Goal: Transaction & Acquisition: Book appointment/travel/reservation

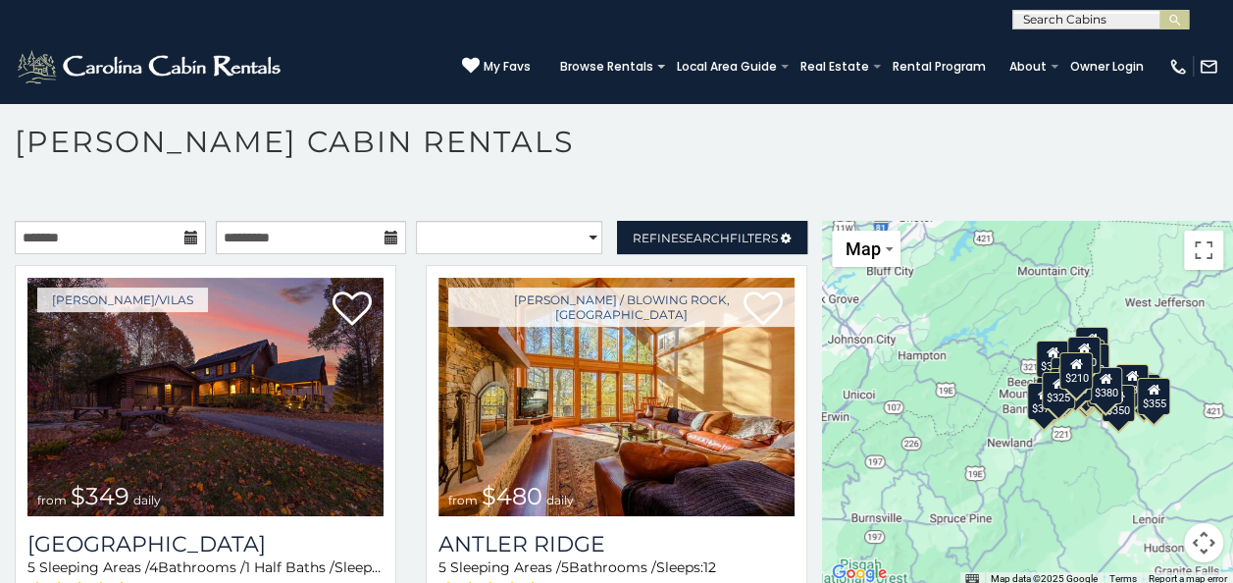
scroll to position [10, 0]
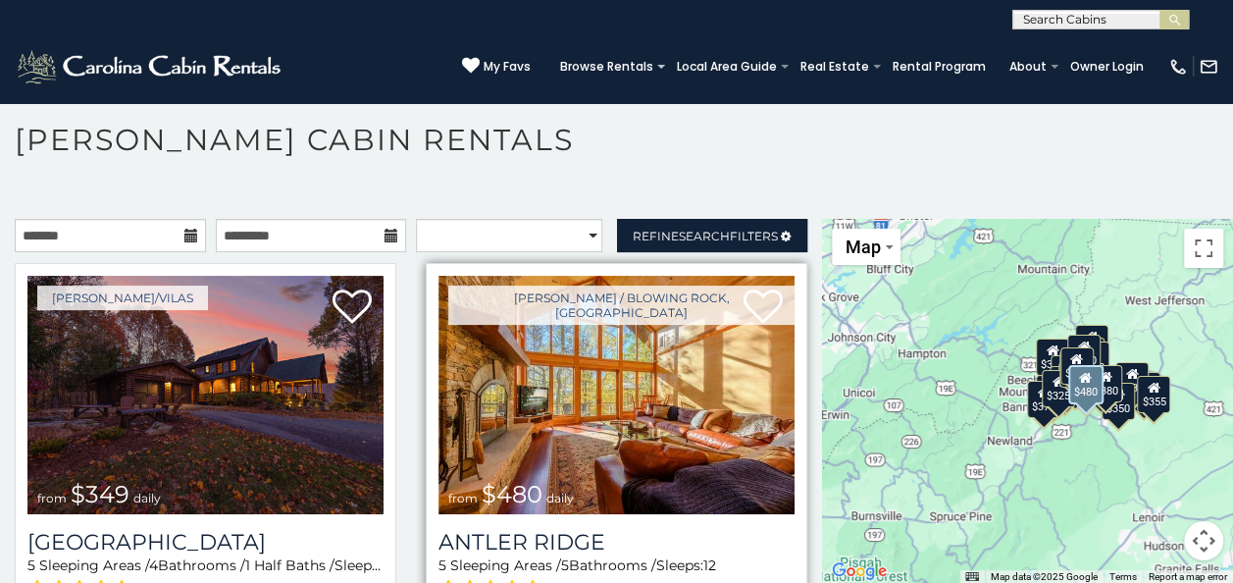
click at [612, 421] on img at bounding box center [617, 395] width 356 height 238
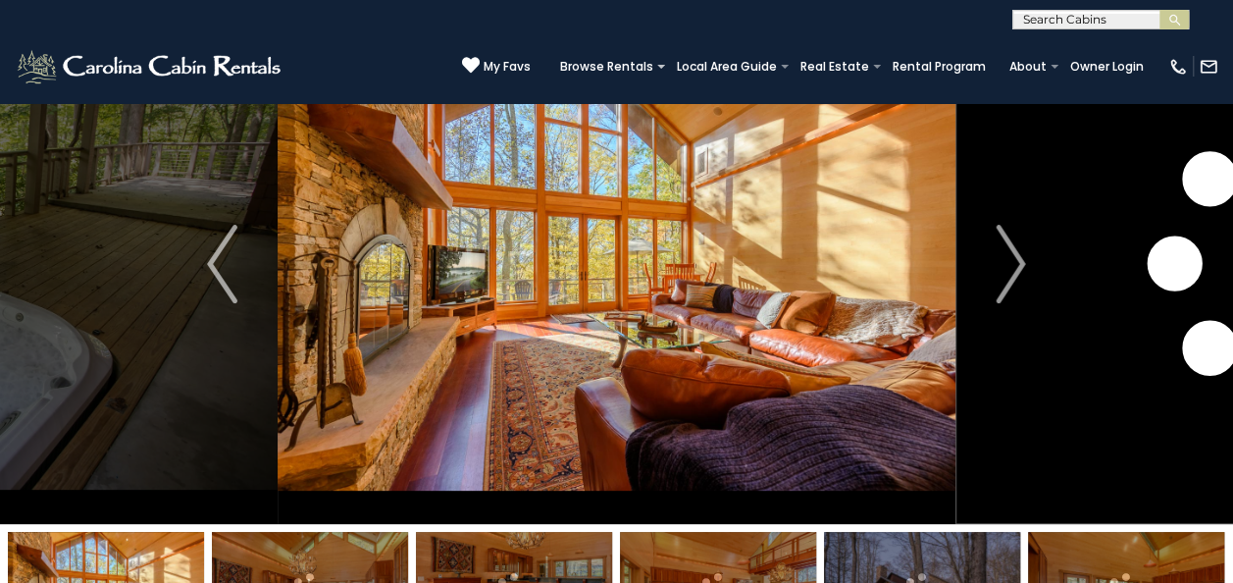
scroll to position [393, 0]
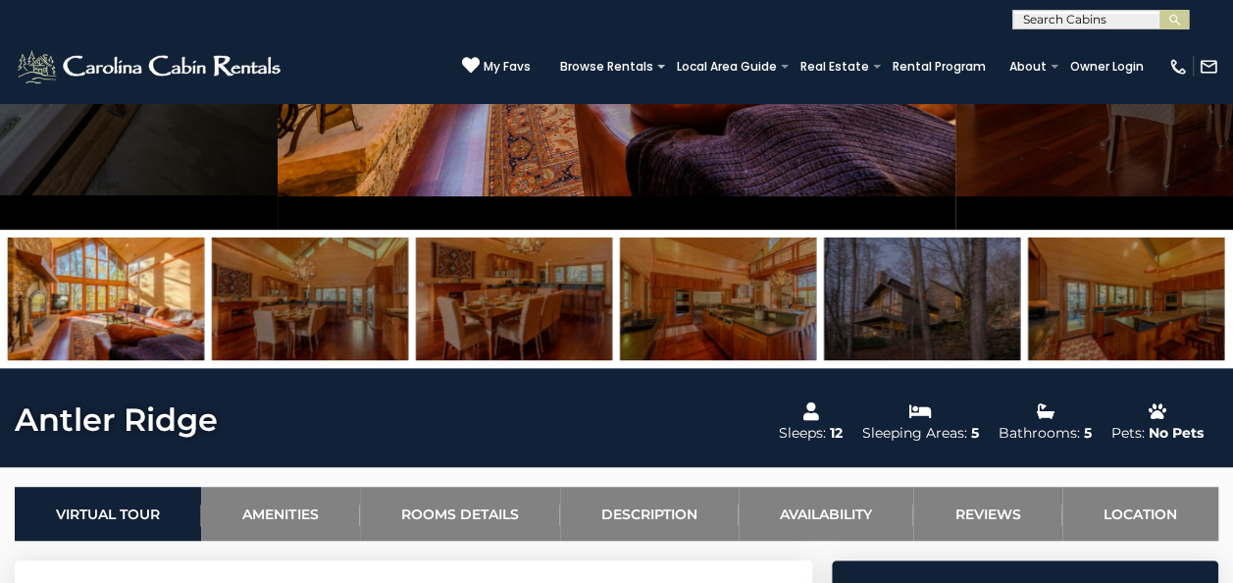
click at [937, 275] on img at bounding box center [922, 298] width 196 height 123
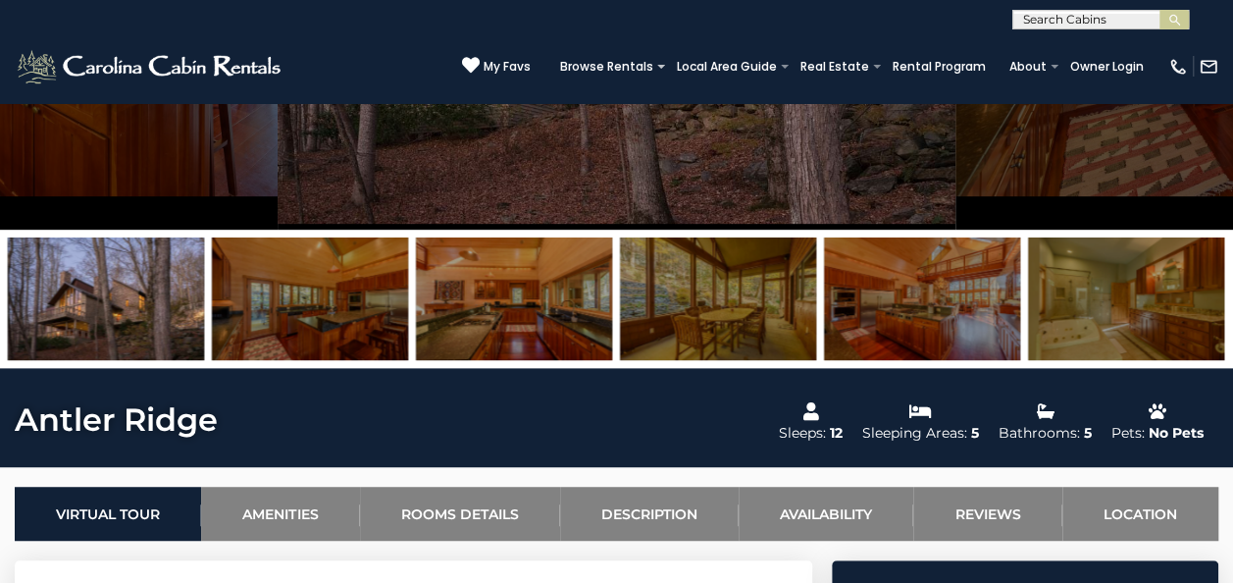
click at [32, 314] on img at bounding box center [106, 298] width 196 height 123
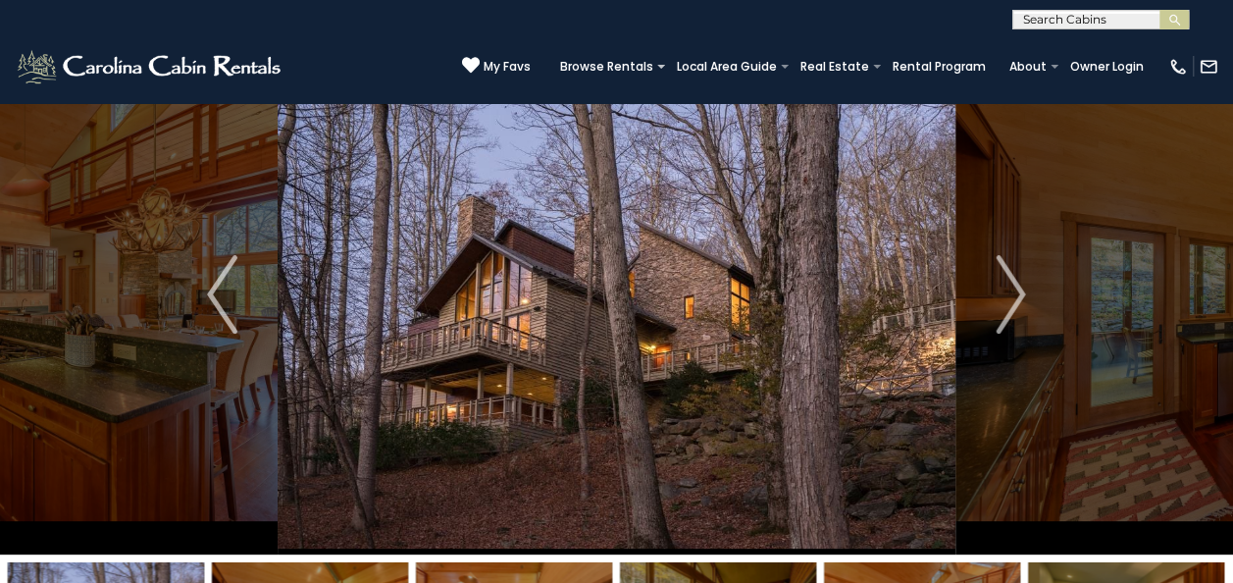
scroll to position [98, 0]
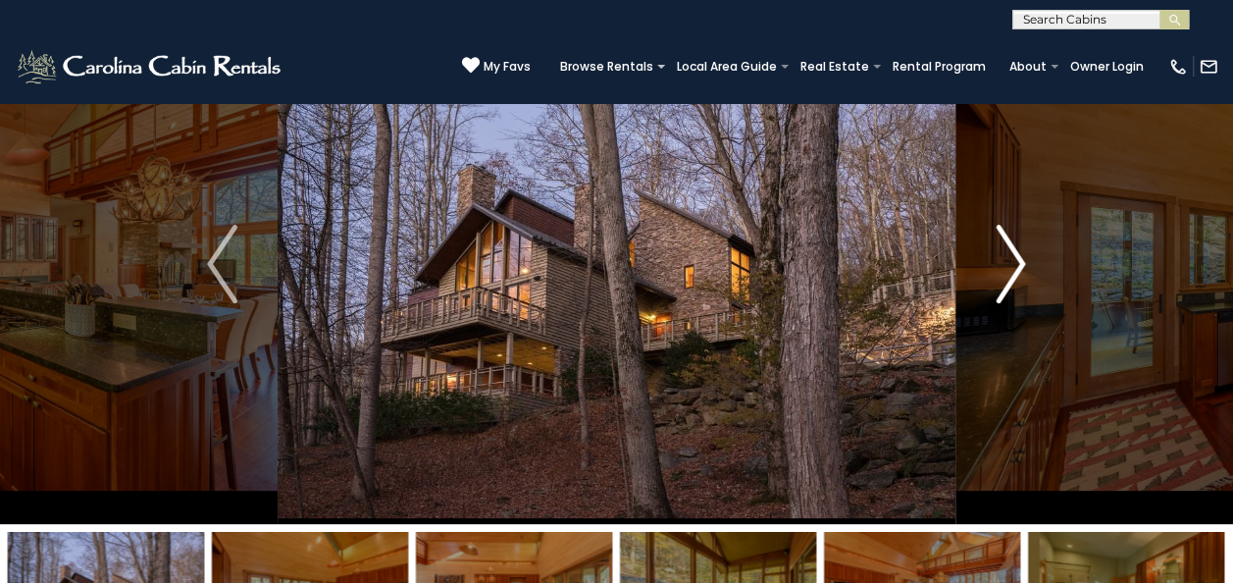
click at [1016, 259] on img "Next" at bounding box center [1010, 264] width 29 height 79
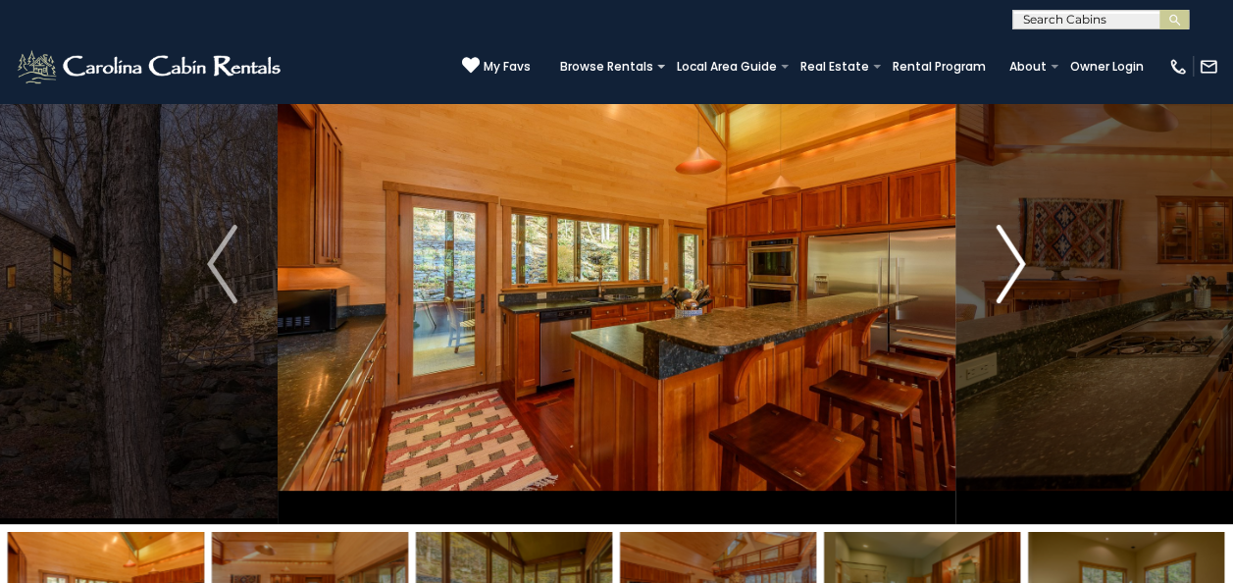
click at [1009, 265] on img "Next" at bounding box center [1010, 264] width 29 height 79
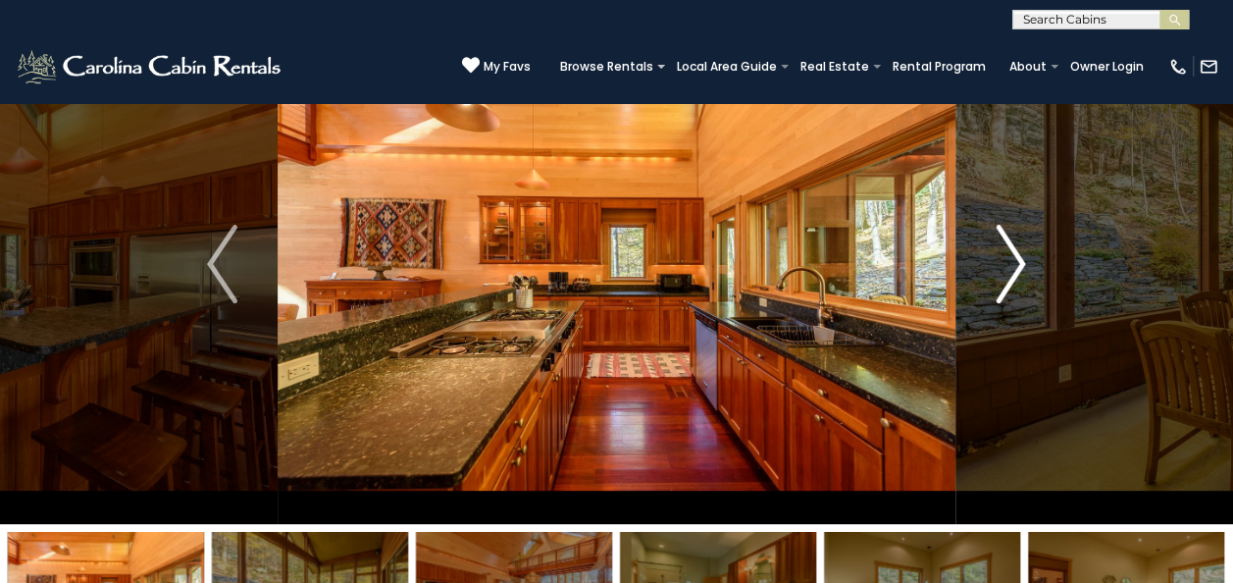
click at [1017, 263] on img "Next" at bounding box center [1010, 264] width 29 height 79
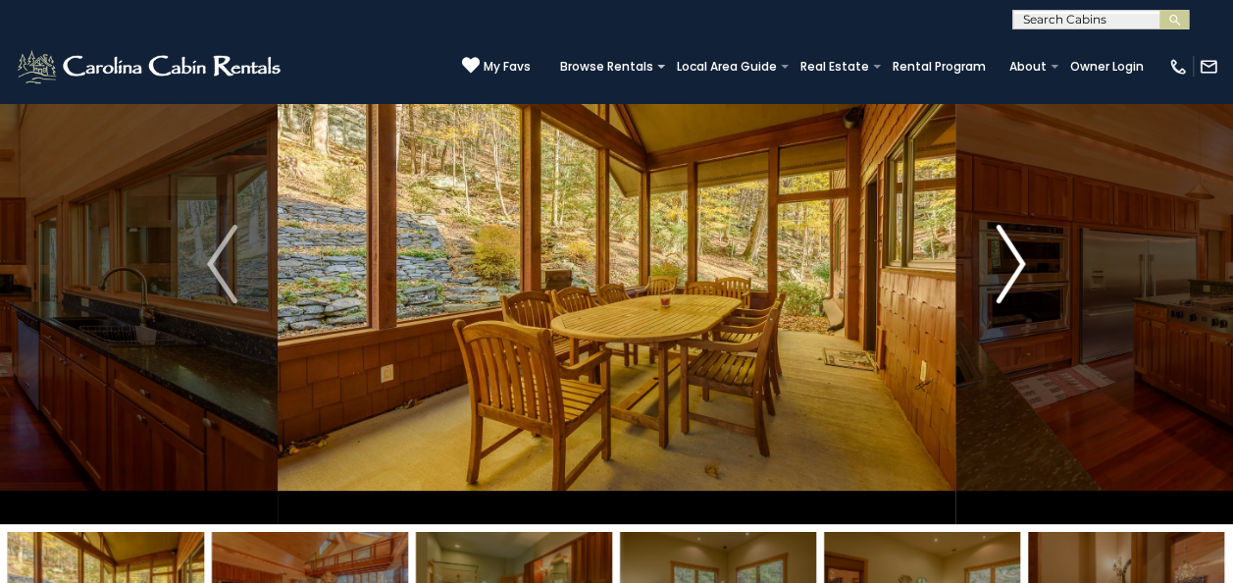
click at [1015, 264] on img "Next" at bounding box center [1010, 264] width 29 height 79
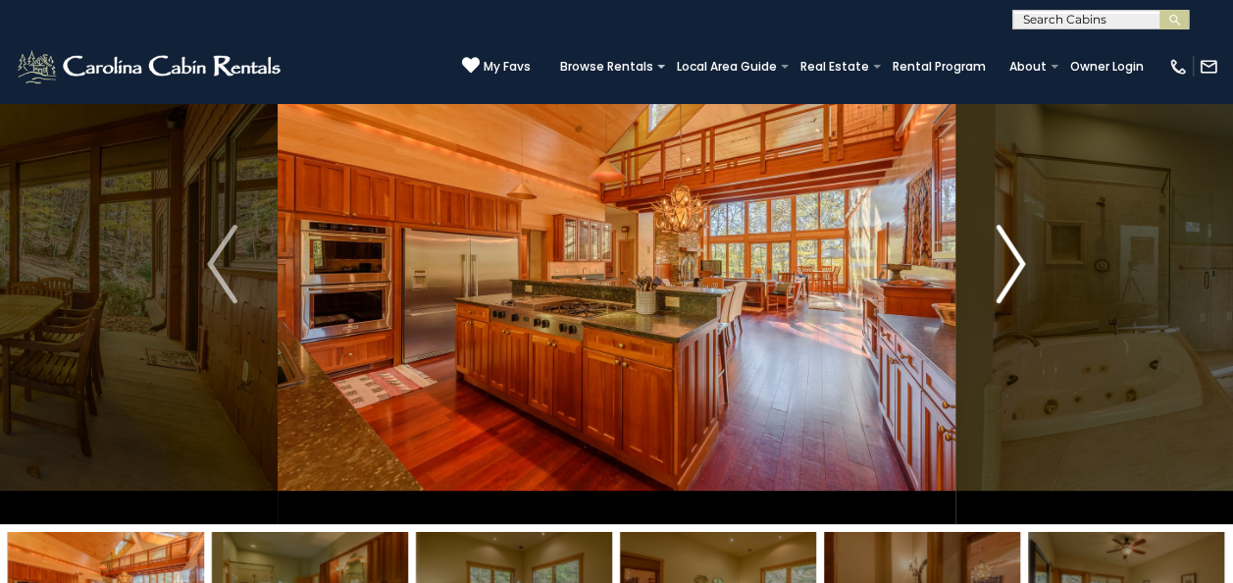
click at [1015, 264] on img "Next" at bounding box center [1010, 264] width 29 height 79
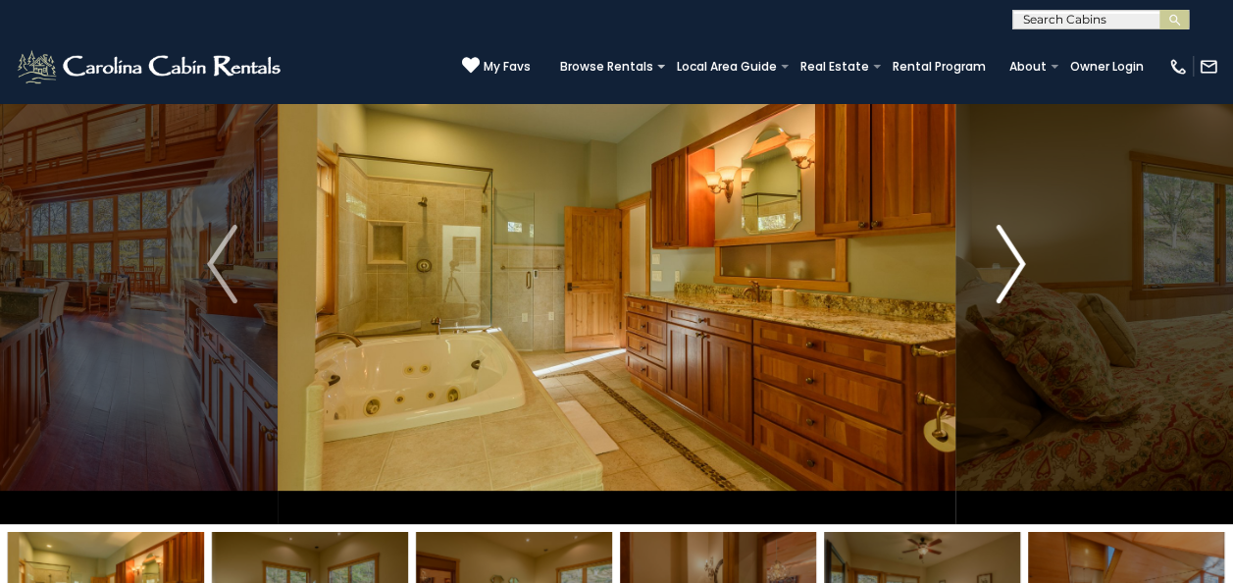
click at [1015, 264] on img "Next" at bounding box center [1010, 264] width 29 height 79
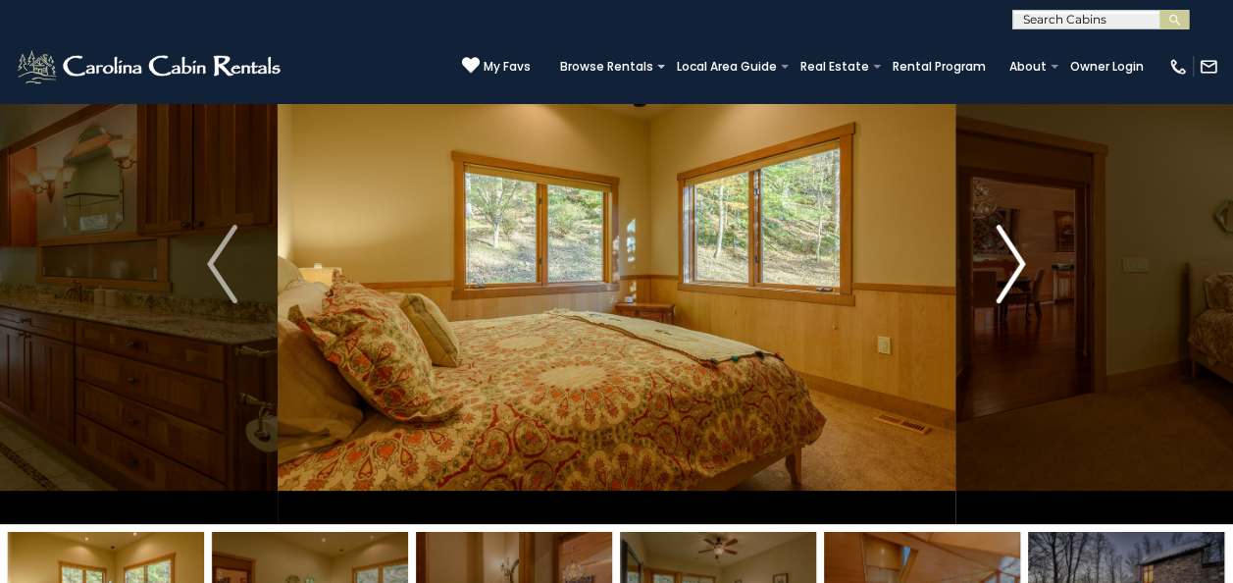
click at [1015, 264] on img "Next" at bounding box center [1010, 264] width 29 height 79
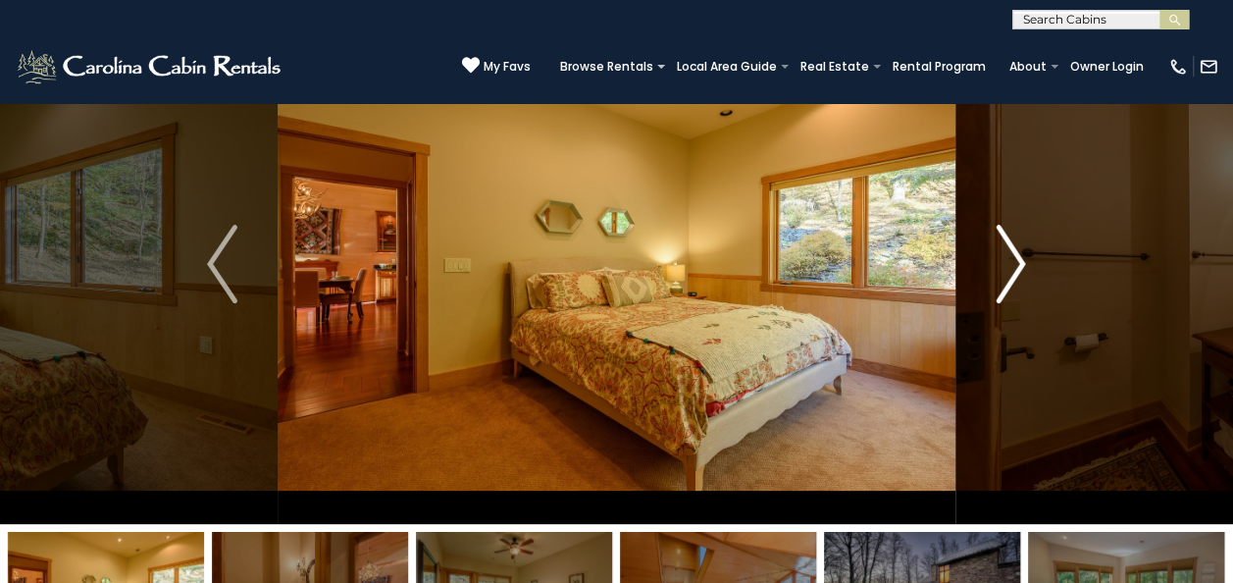
click at [1015, 264] on img "Next" at bounding box center [1010, 264] width 29 height 79
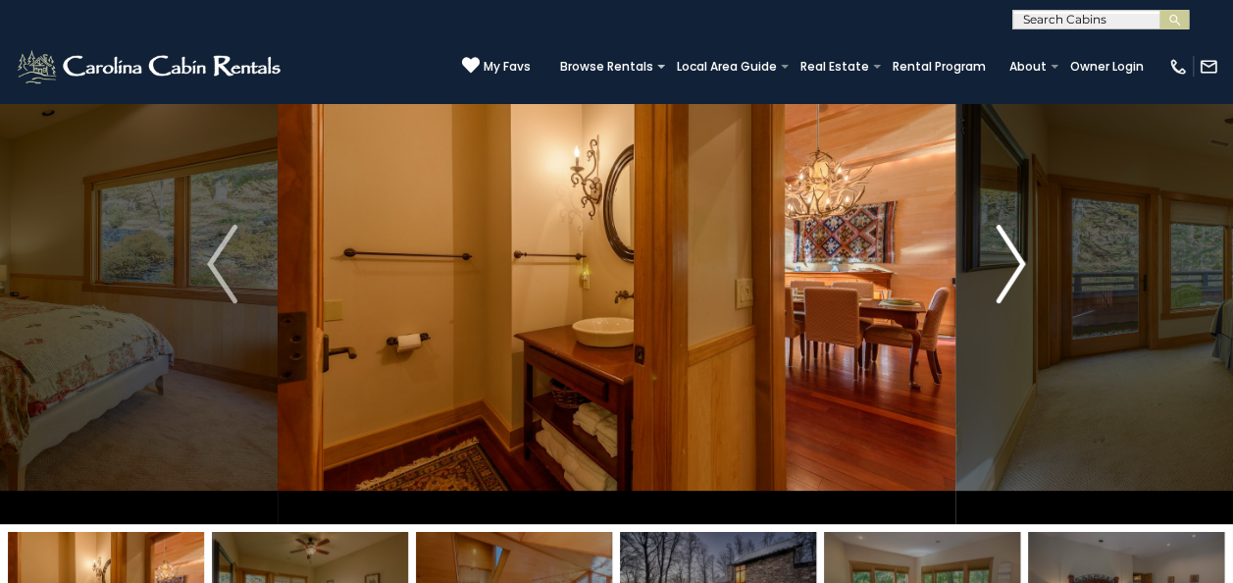
click at [1015, 264] on img "Next" at bounding box center [1010, 264] width 29 height 79
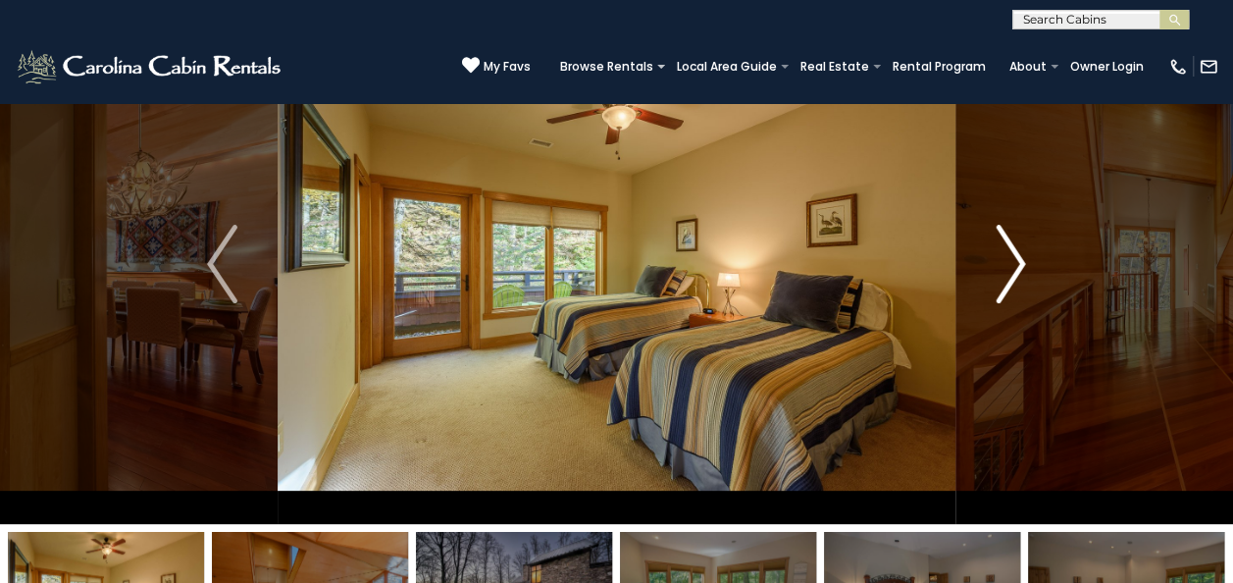
click at [1012, 264] on img "Next" at bounding box center [1010, 264] width 29 height 79
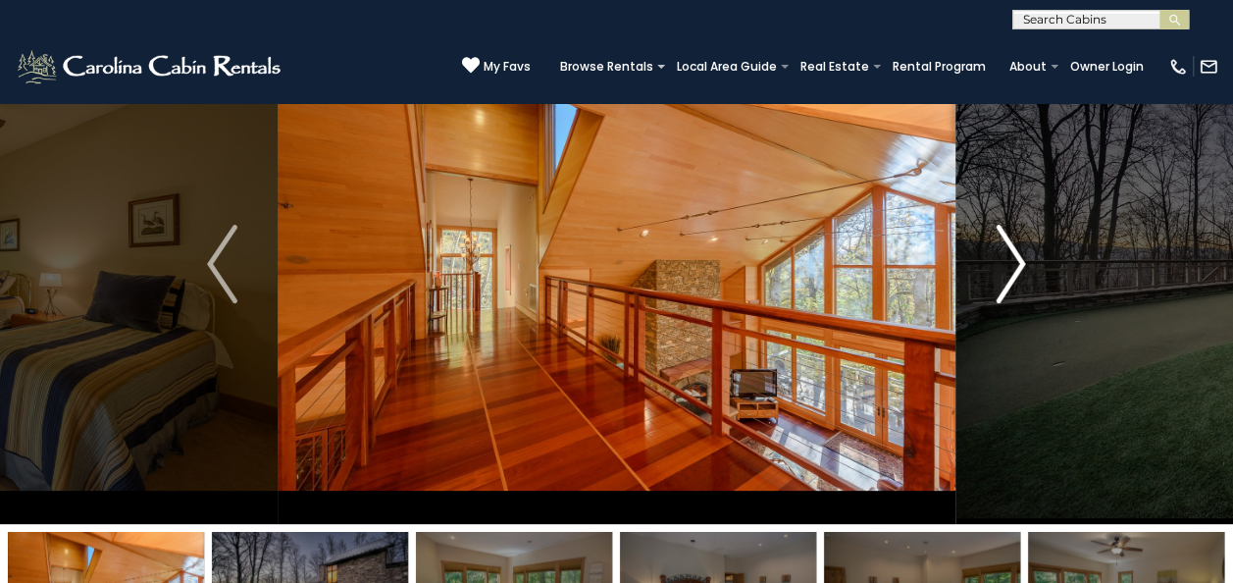
click at [1012, 264] on img "Next" at bounding box center [1010, 264] width 29 height 79
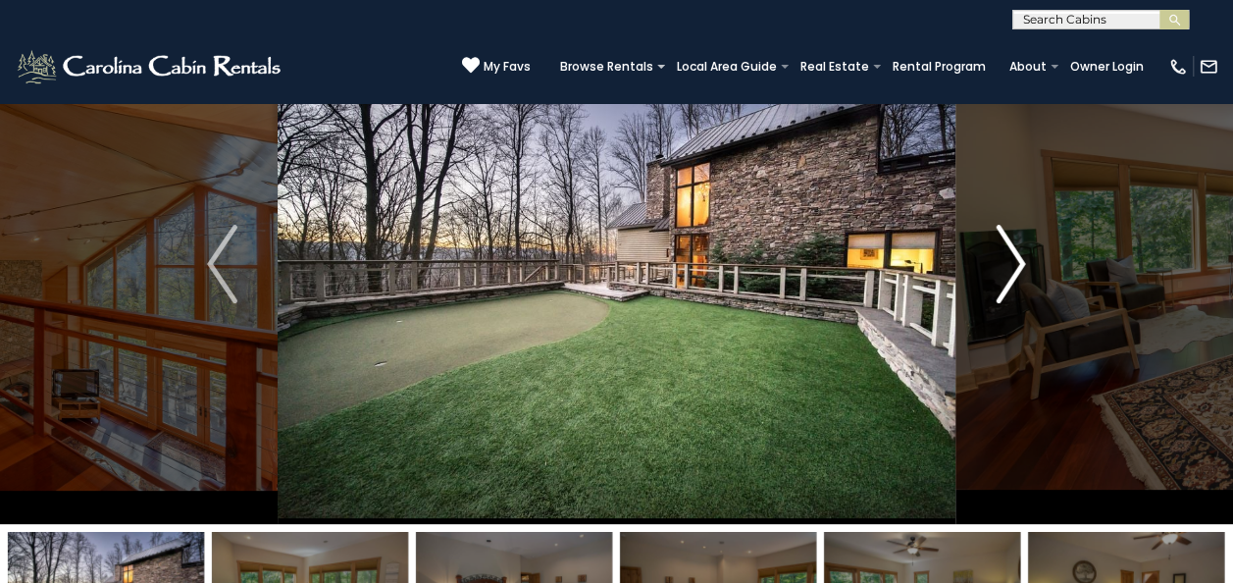
click at [1012, 264] on img "Next" at bounding box center [1010, 264] width 29 height 79
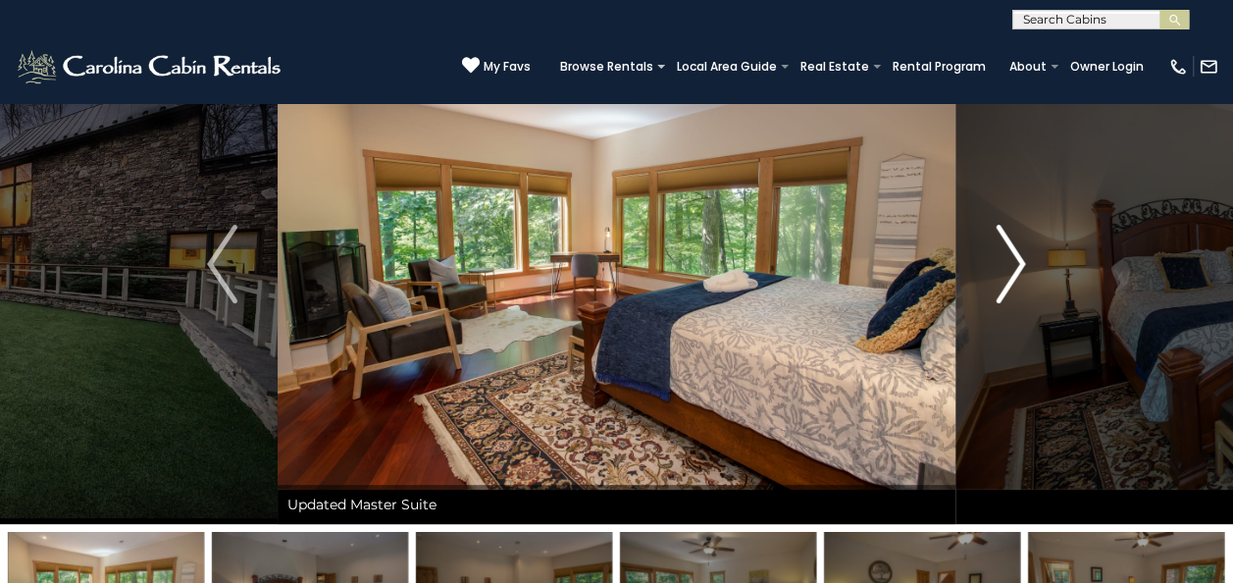
click at [1012, 264] on img "Next" at bounding box center [1010, 264] width 29 height 79
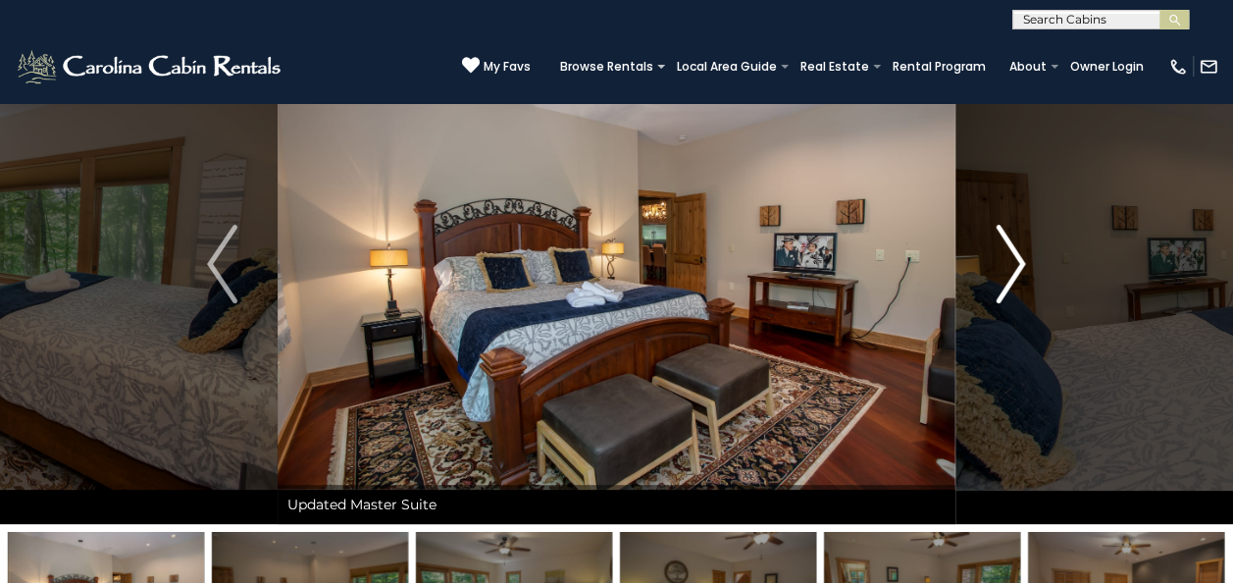
click at [1012, 264] on img "Next" at bounding box center [1010, 264] width 29 height 79
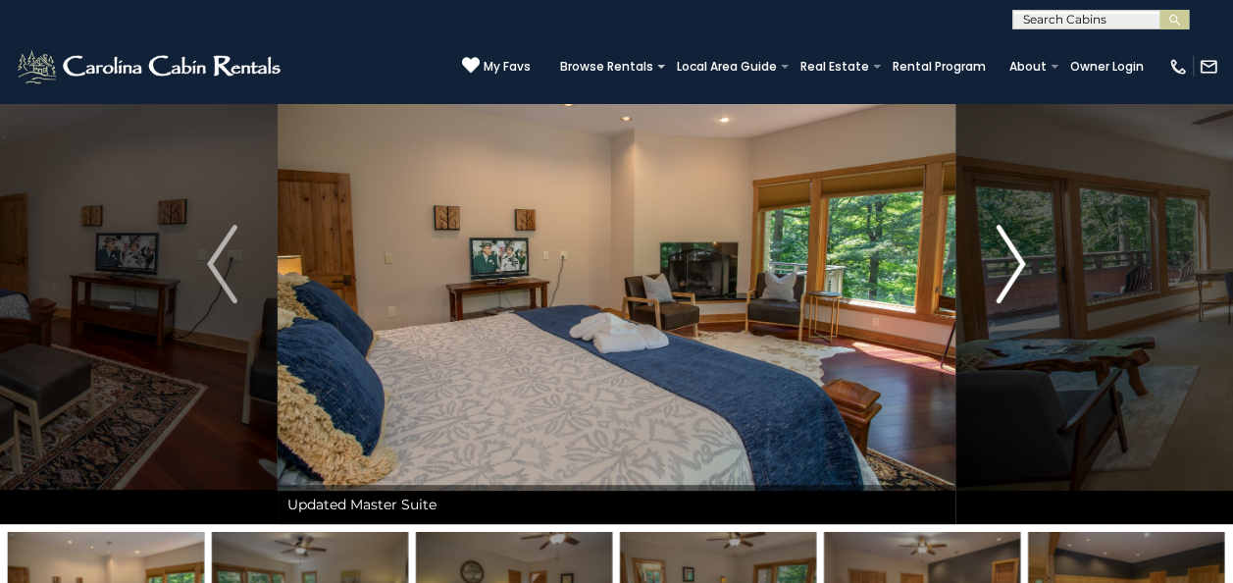
click at [1012, 264] on img "Next" at bounding box center [1010, 264] width 29 height 79
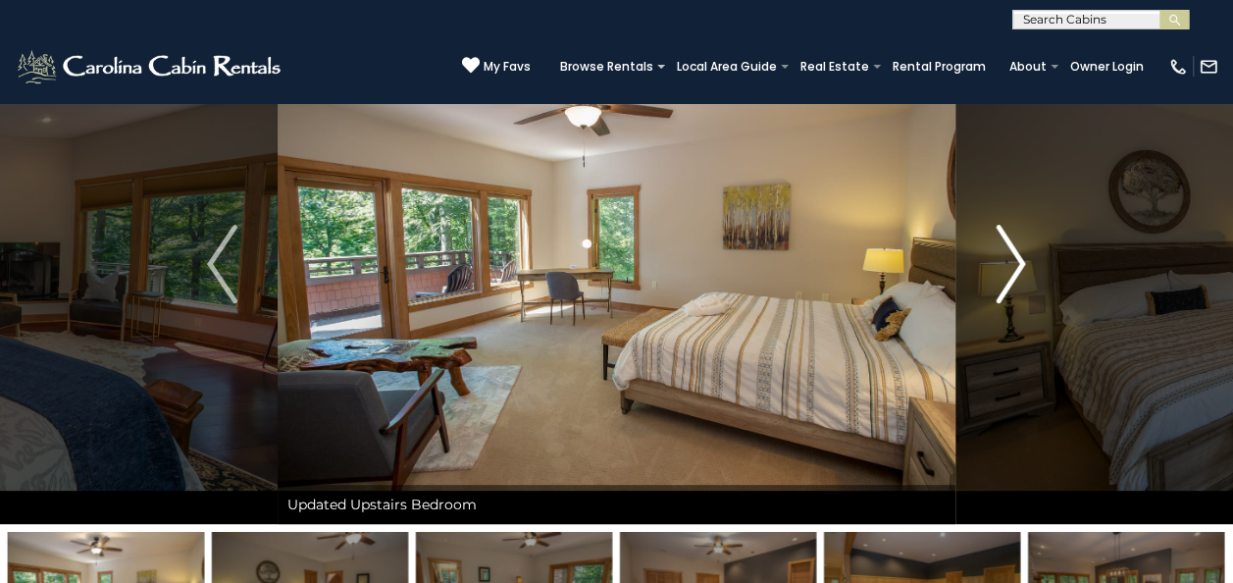
click at [1012, 264] on img "Next" at bounding box center [1010, 264] width 29 height 79
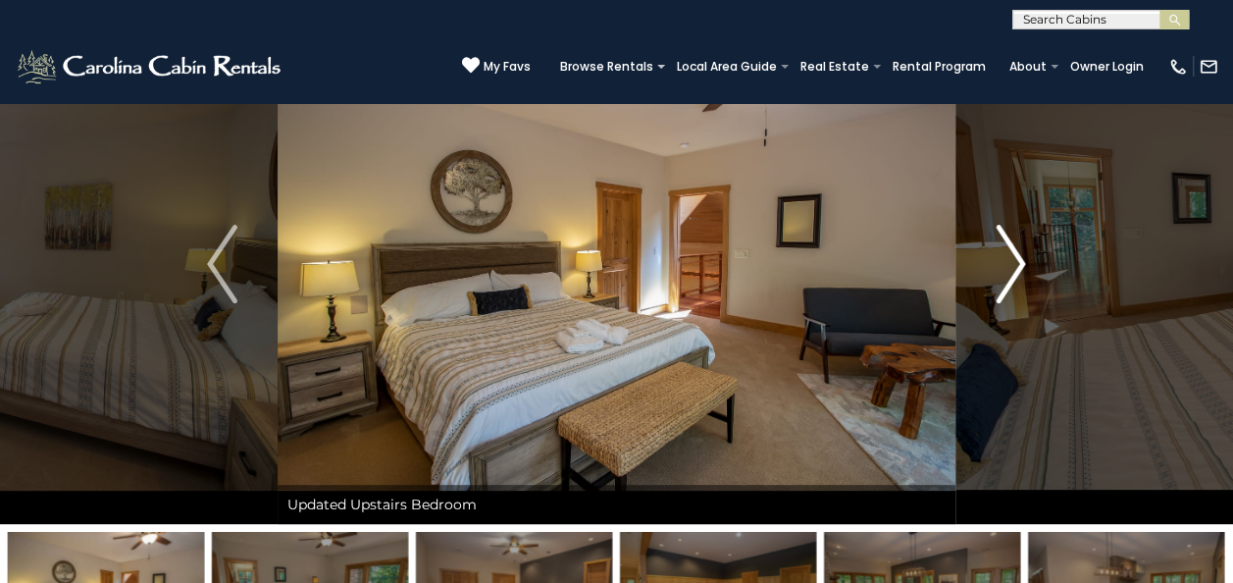
click at [1012, 264] on img "Next" at bounding box center [1010, 264] width 29 height 79
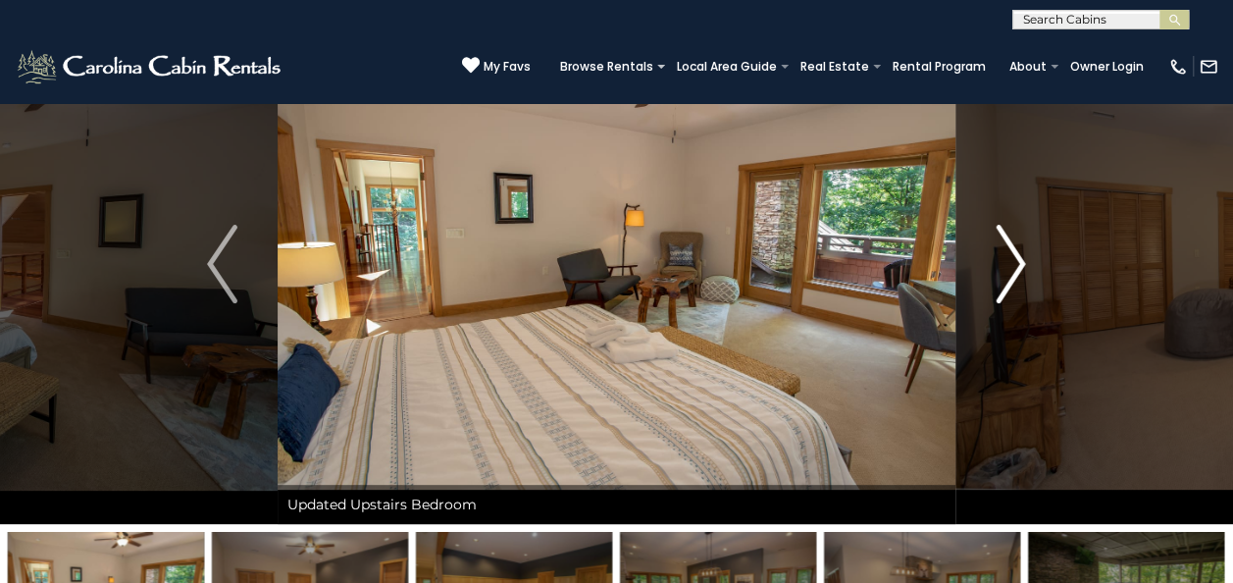
click at [1012, 264] on img "Next" at bounding box center [1010, 264] width 29 height 79
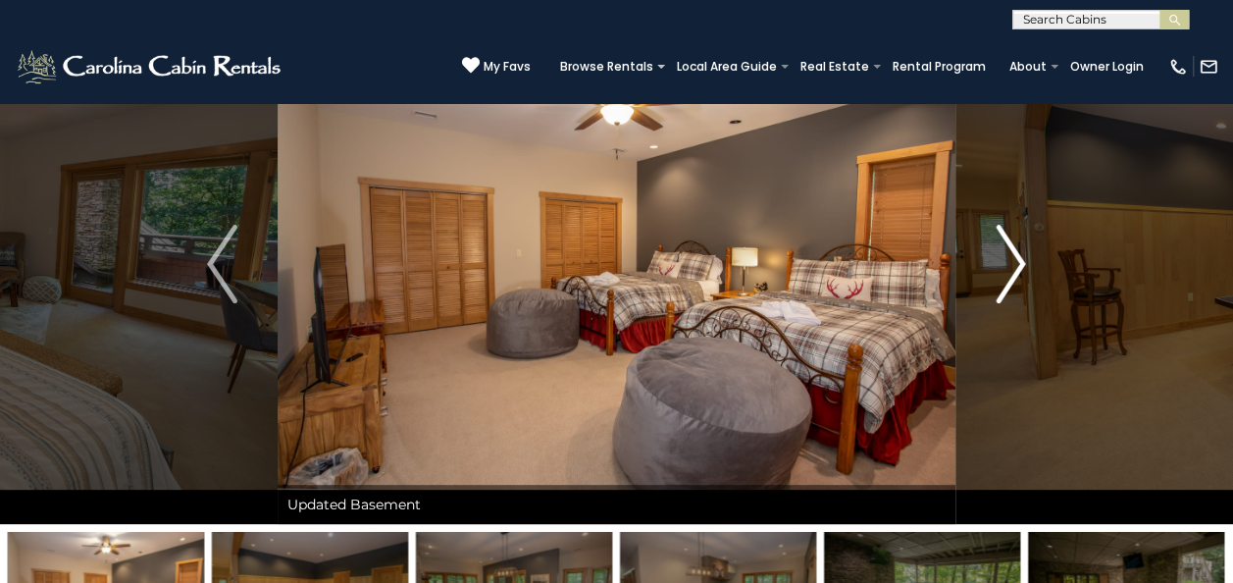
click at [1011, 260] on img "Next" at bounding box center [1010, 264] width 29 height 79
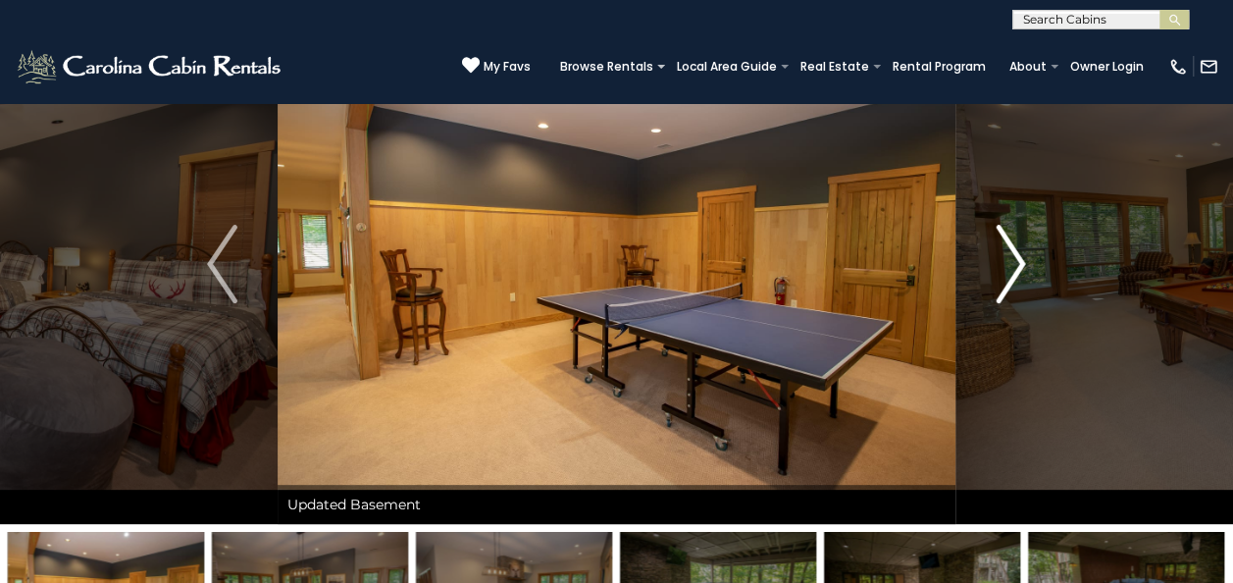
click at [1017, 261] on img "Next" at bounding box center [1010, 264] width 29 height 79
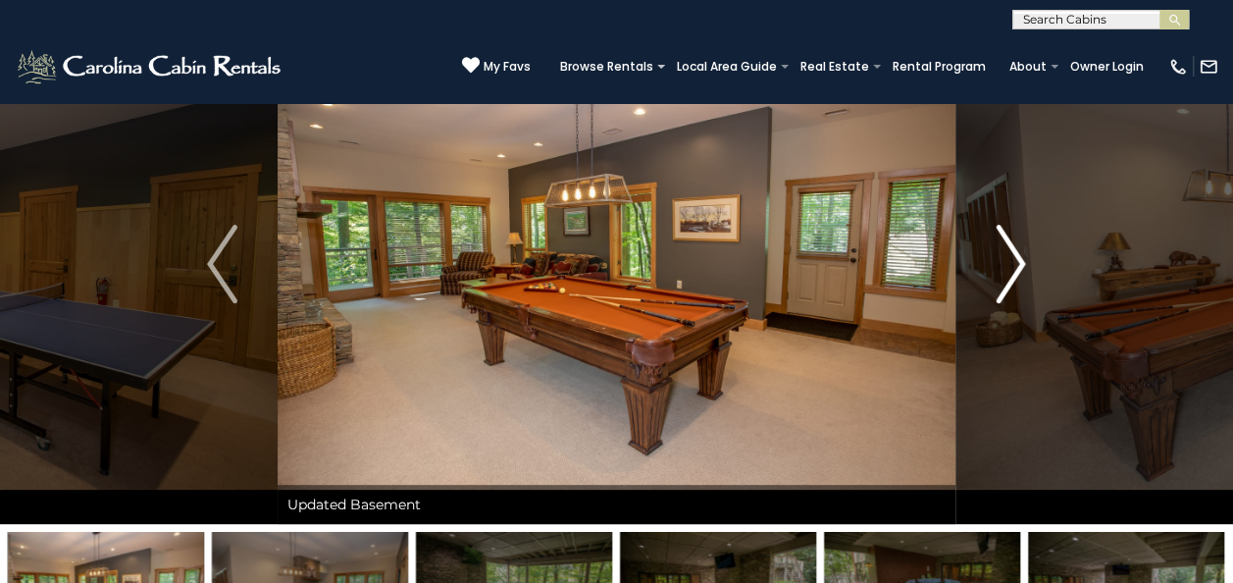
click at [1017, 261] on img "Next" at bounding box center [1010, 264] width 29 height 79
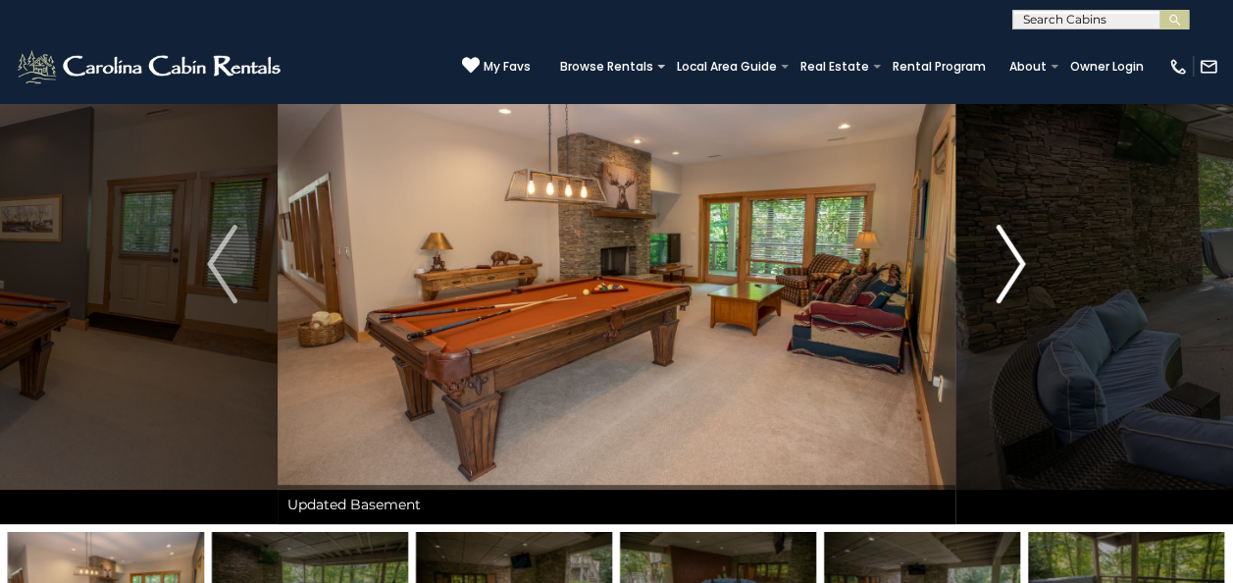
click at [1017, 261] on img "Next" at bounding box center [1010, 264] width 29 height 79
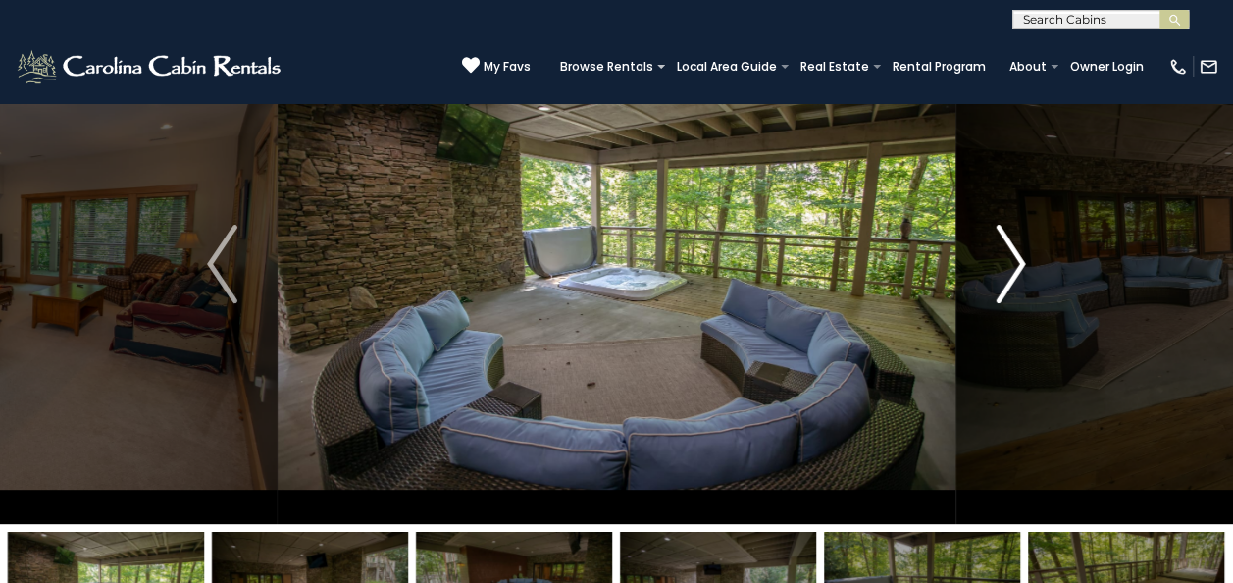
click at [1017, 261] on img "Next" at bounding box center [1010, 264] width 29 height 79
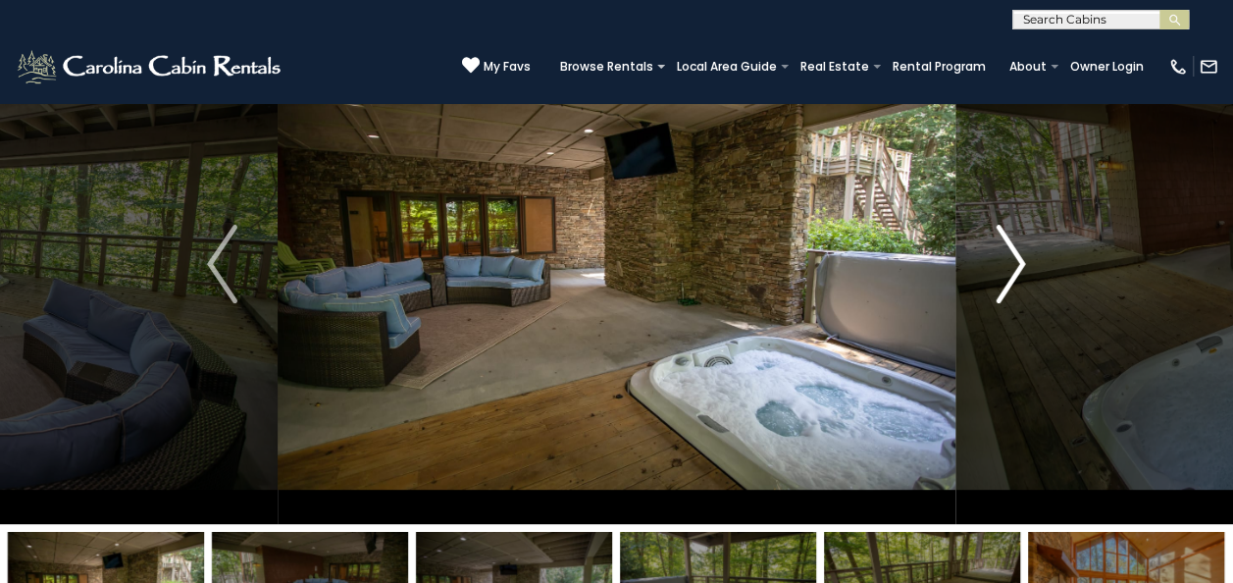
click at [1017, 261] on img "Next" at bounding box center [1010, 264] width 29 height 79
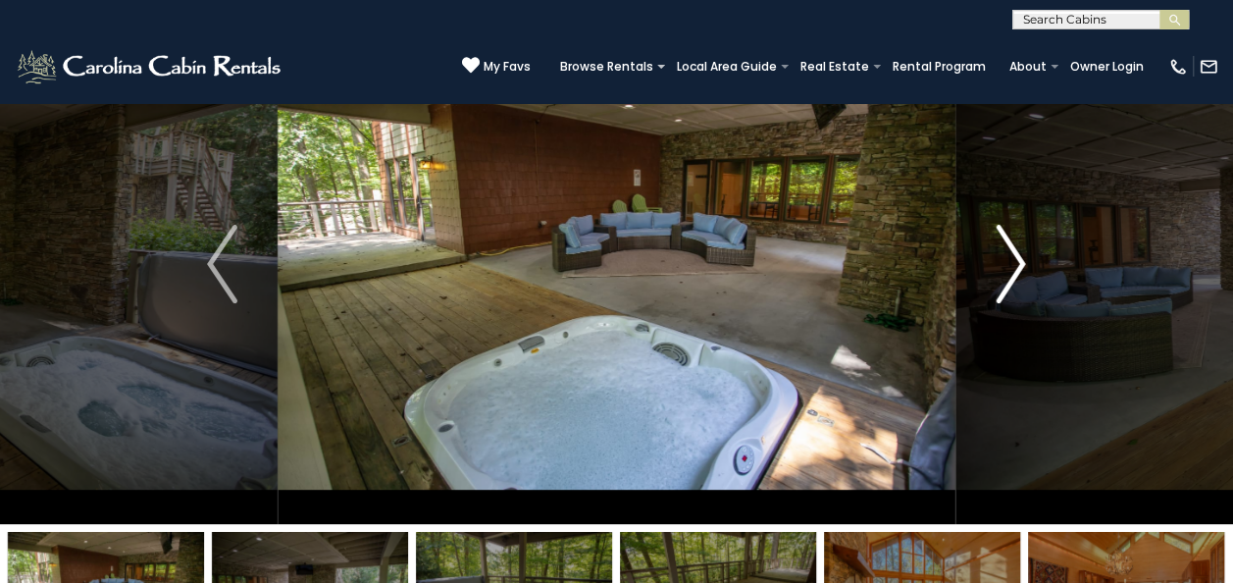
click at [1017, 261] on img "Next" at bounding box center [1010, 264] width 29 height 79
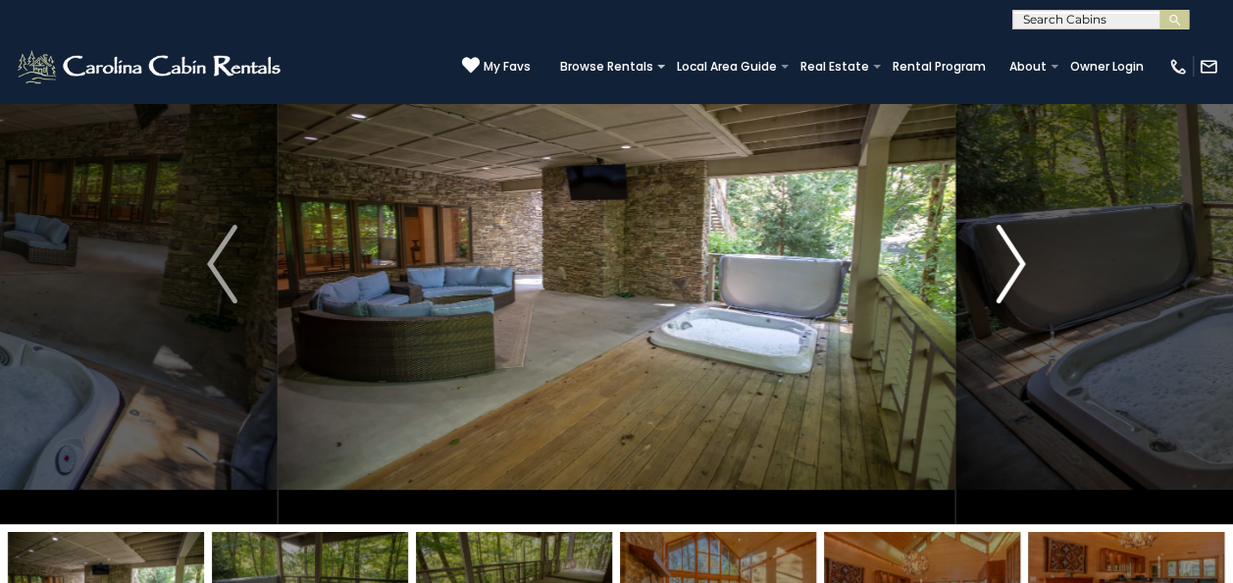
click at [1017, 261] on img "Next" at bounding box center [1010, 264] width 29 height 79
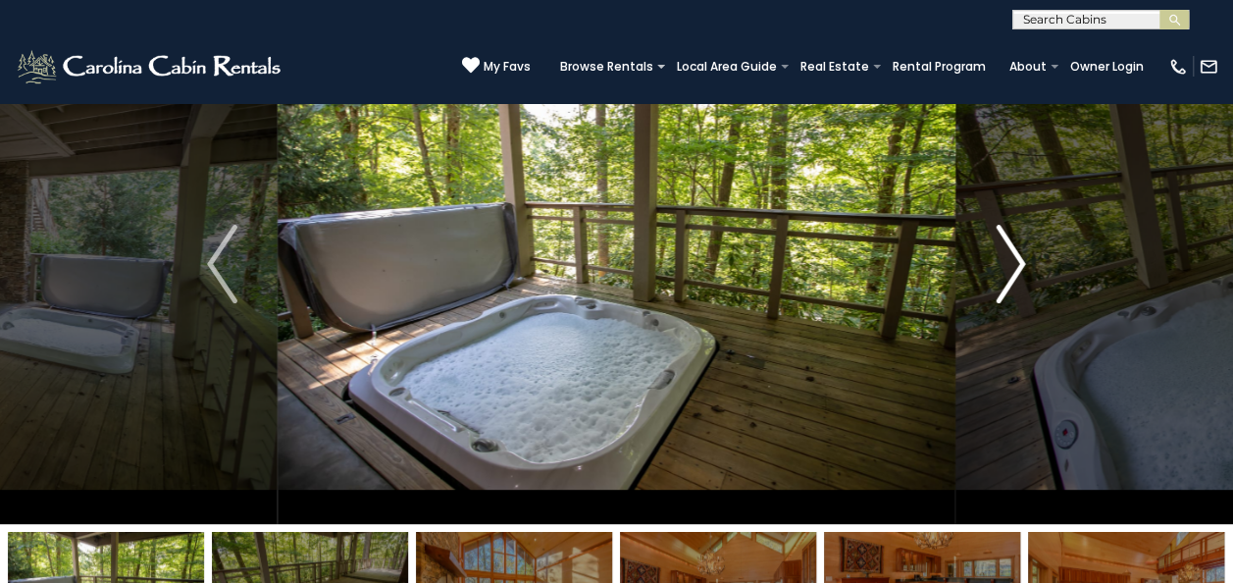
click at [1017, 261] on img "Next" at bounding box center [1010, 264] width 29 height 79
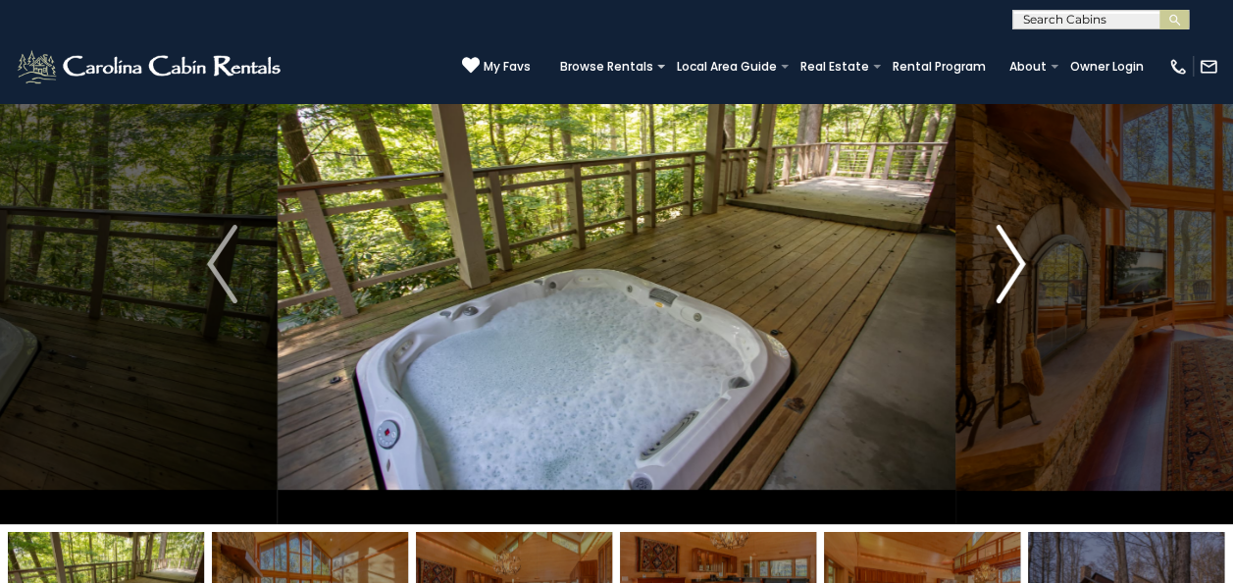
click at [1017, 261] on img "Next" at bounding box center [1010, 264] width 29 height 79
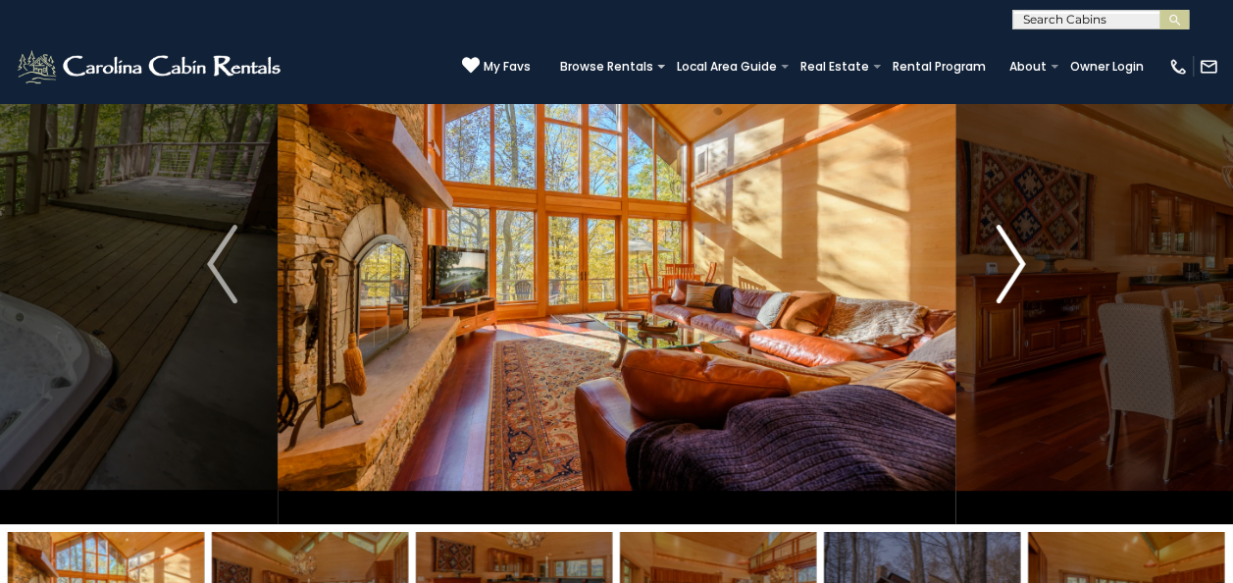
click at [1017, 261] on img "Next" at bounding box center [1010, 264] width 29 height 79
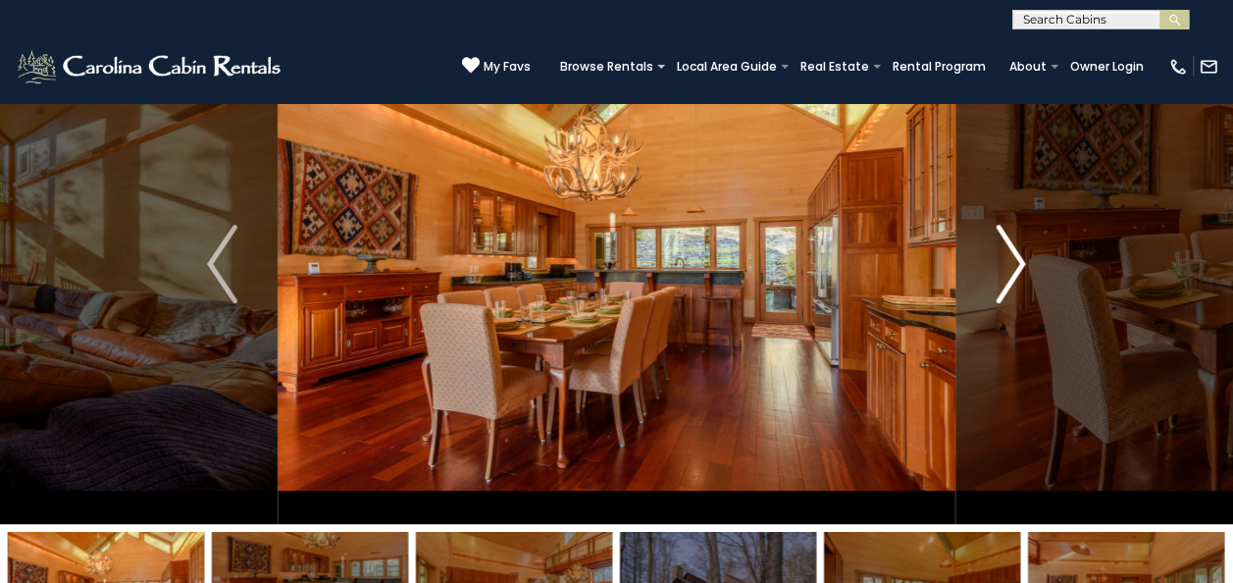
click at [1017, 261] on img "Next" at bounding box center [1010, 264] width 29 height 79
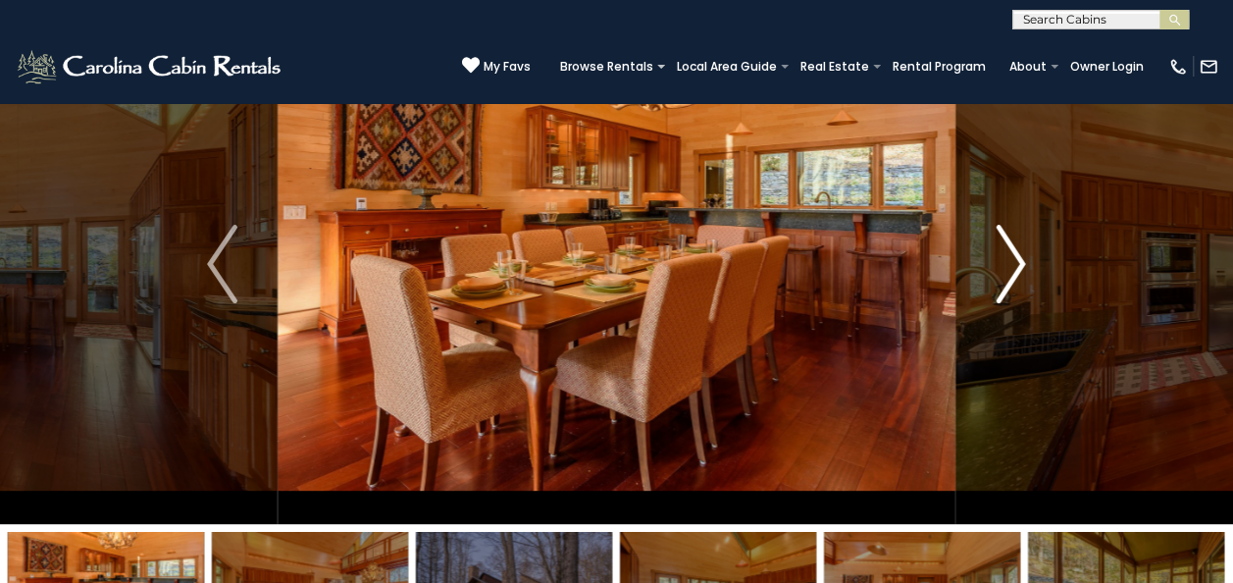
click at [1017, 261] on img "Next" at bounding box center [1010, 264] width 29 height 79
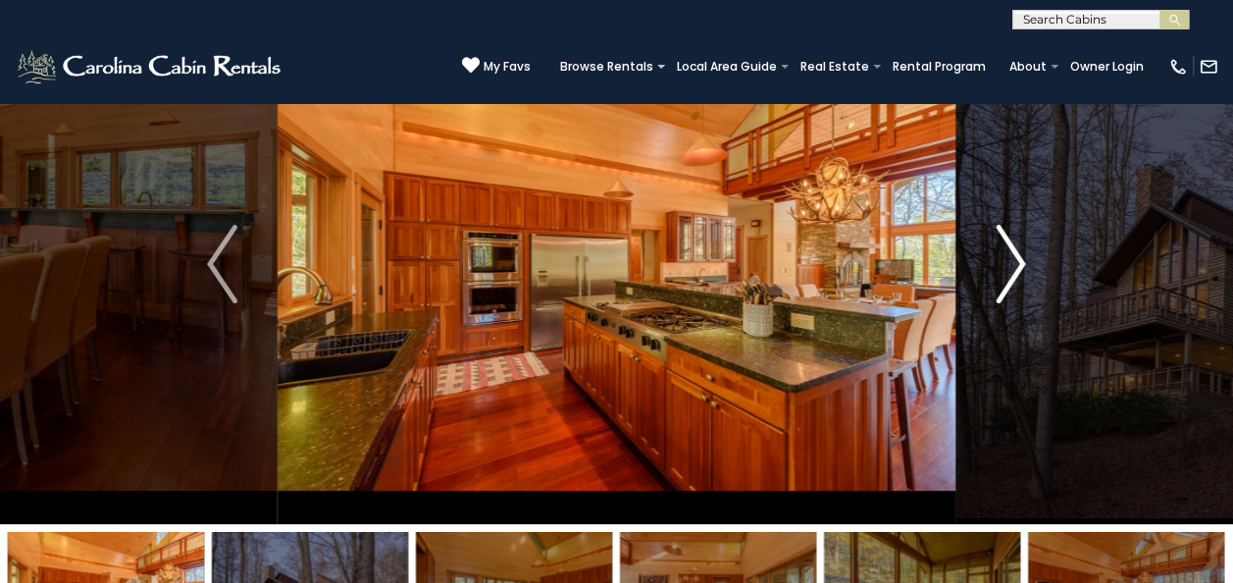
click at [1017, 261] on img "Next" at bounding box center [1010, 264] width 29 height 79
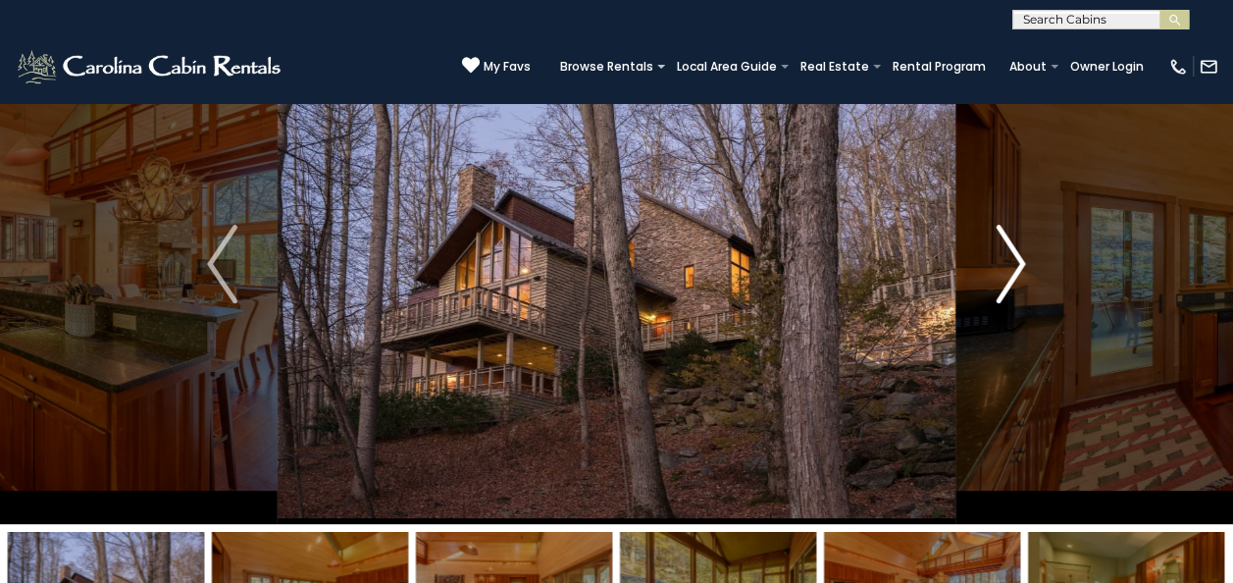
click at [1017, 261] on img "Next" at bounding box center [1010, 264] width 29 height 79
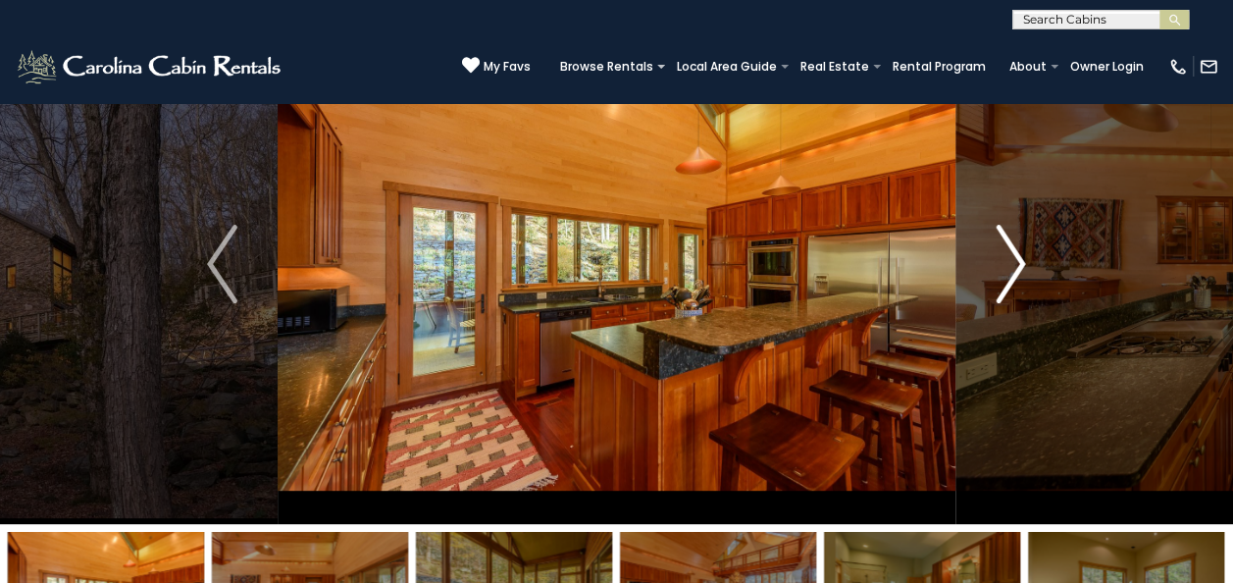
click at [1017, 261] on img "Next" at bounding box center [1010, 264] width 29 height 79
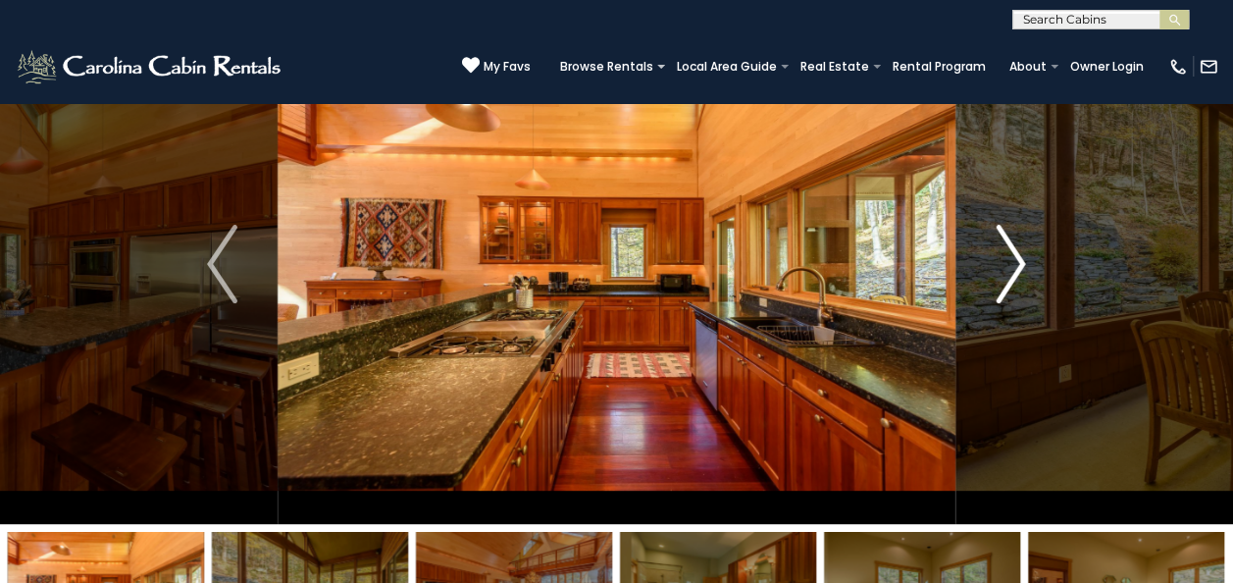
click at [1017, 261] on img "Next" at bounding box center [1010, 264] width 29 height 79
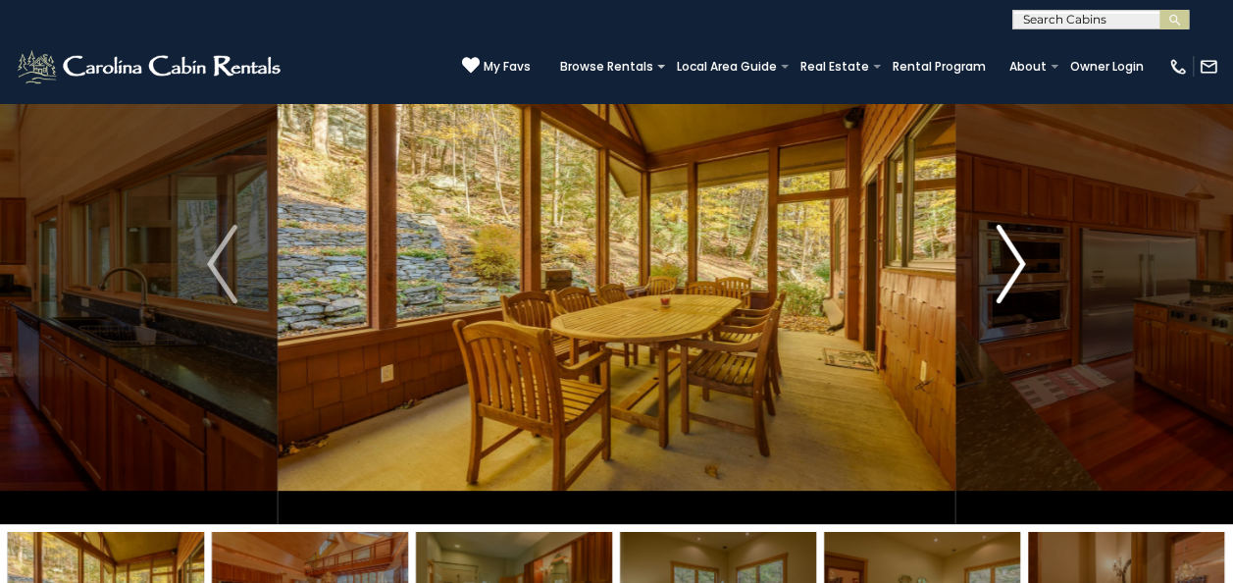
click at [1017, 261] on img "Next" at bounding box center [1010, 264] width 29 height 79
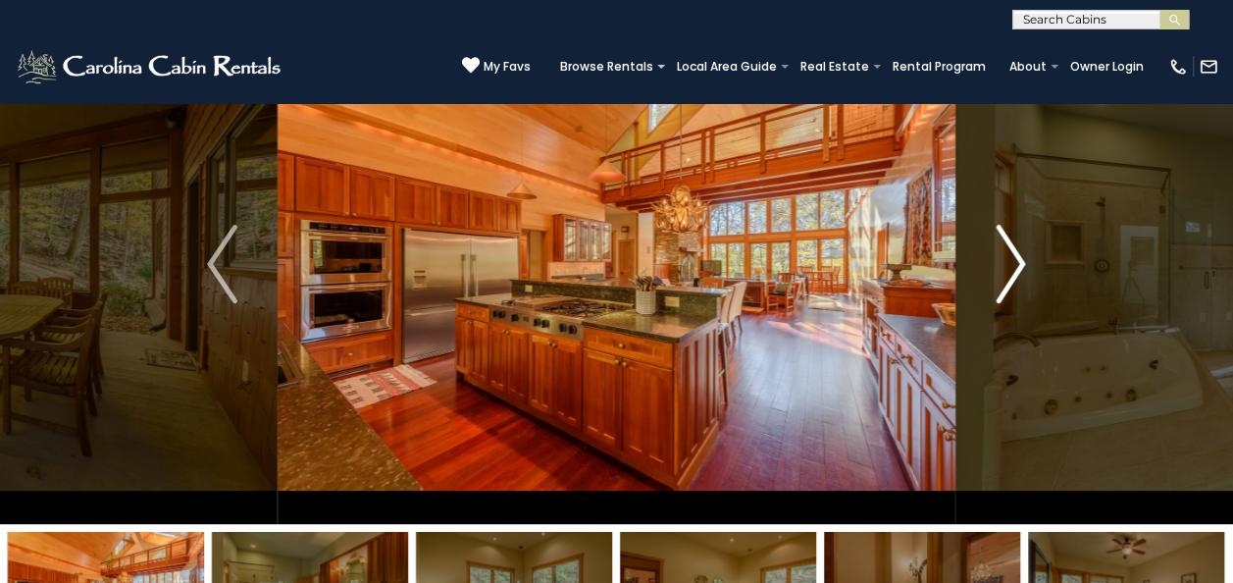
click at [1017, 261] on img "Next" at bounding box center [1010, 264] width 29 height 79
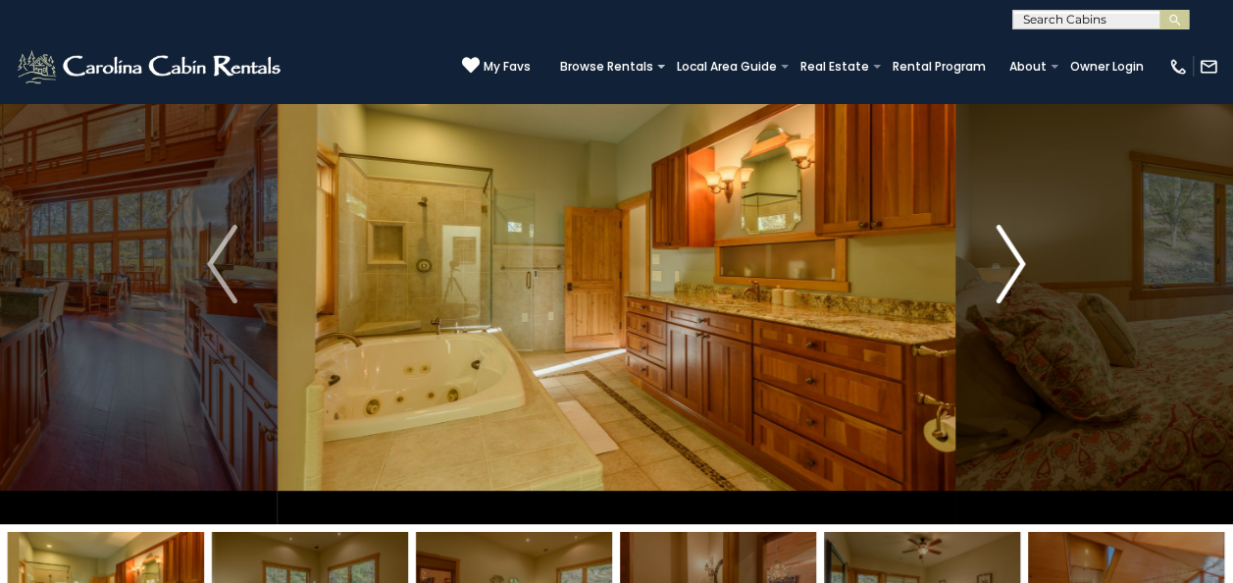
click at [1017, 261] on img "Next" at bounding box center [1010, 264] width 29 height 79
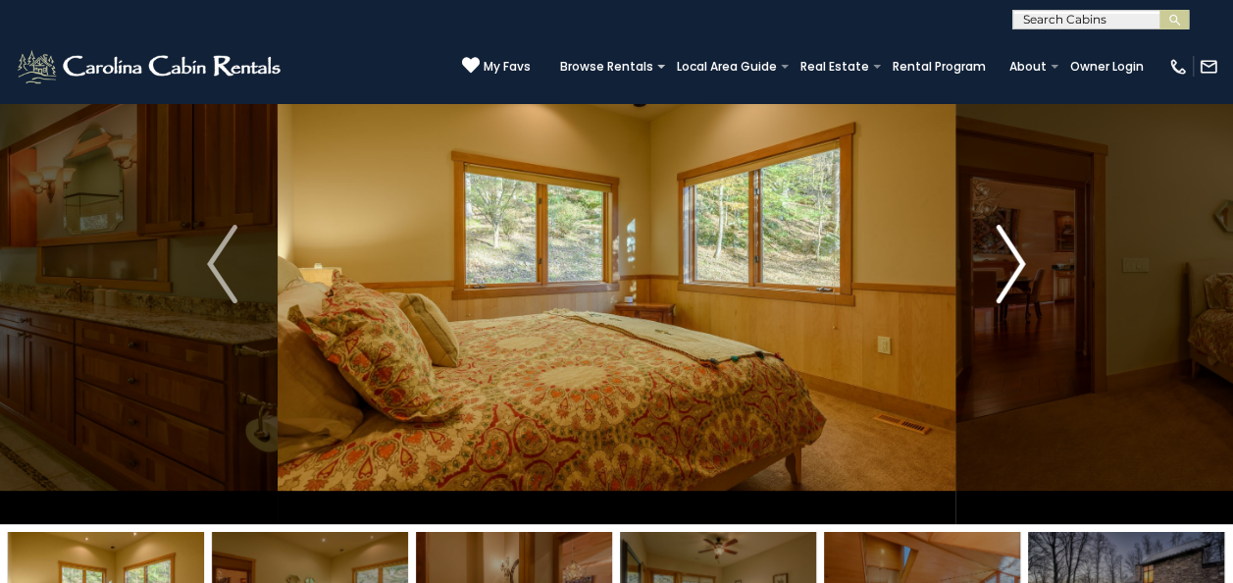
click at [1017, 261] on img "Next" at bounding box center [1010, 264] width 29 height 79
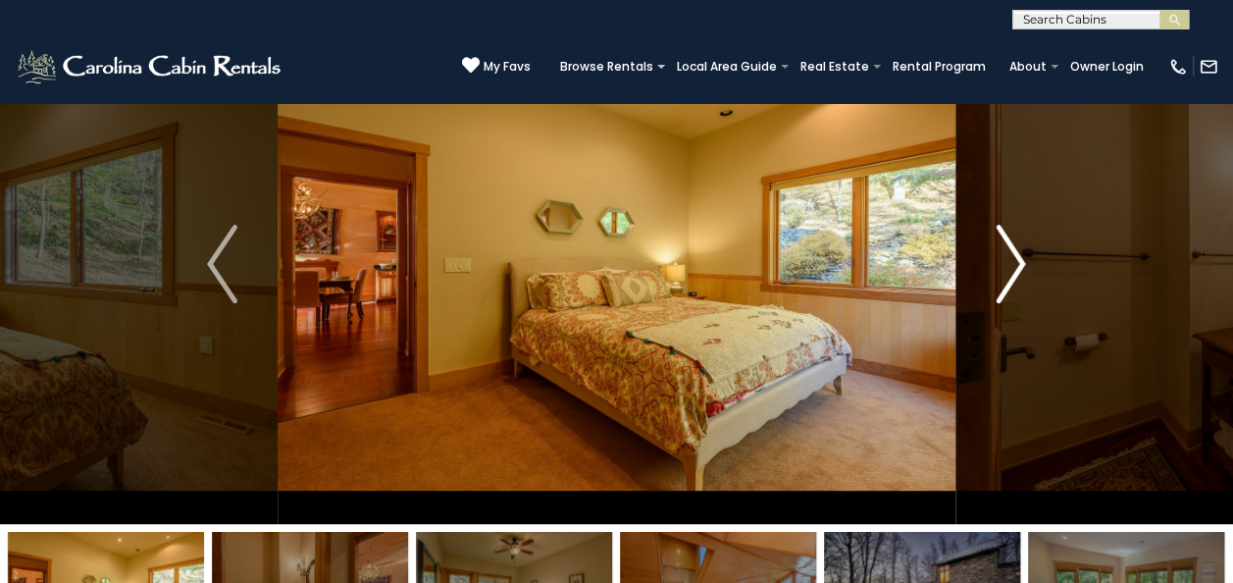
click at [1017, 261] on img "Next" at bounding box center [1010, 264] width 29 height 79
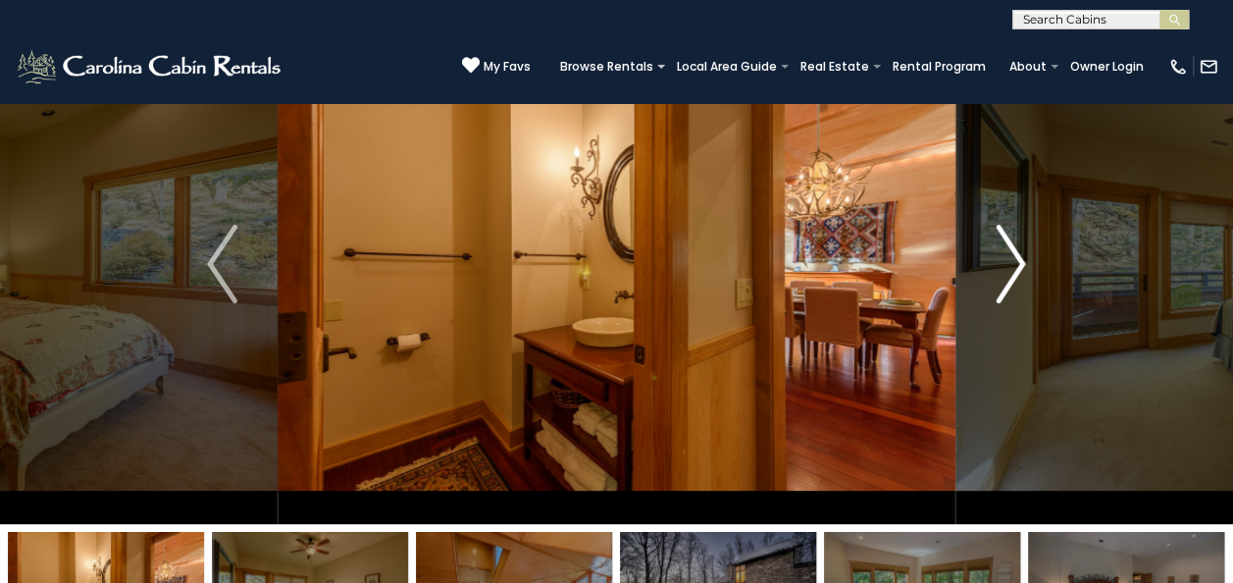
click at [1017, 261] on img "Next" at bounding box center [1010, 264] width 29 height 79
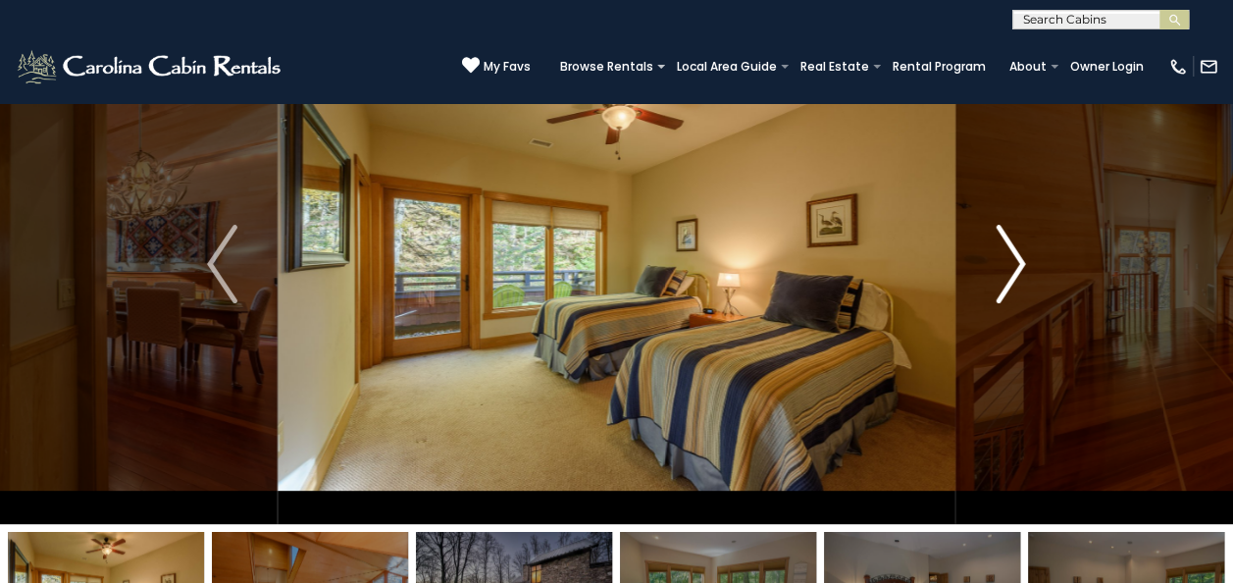
click at [1017, 261] on img "Next" at bounding box center [1010, 264] width 29 height 79
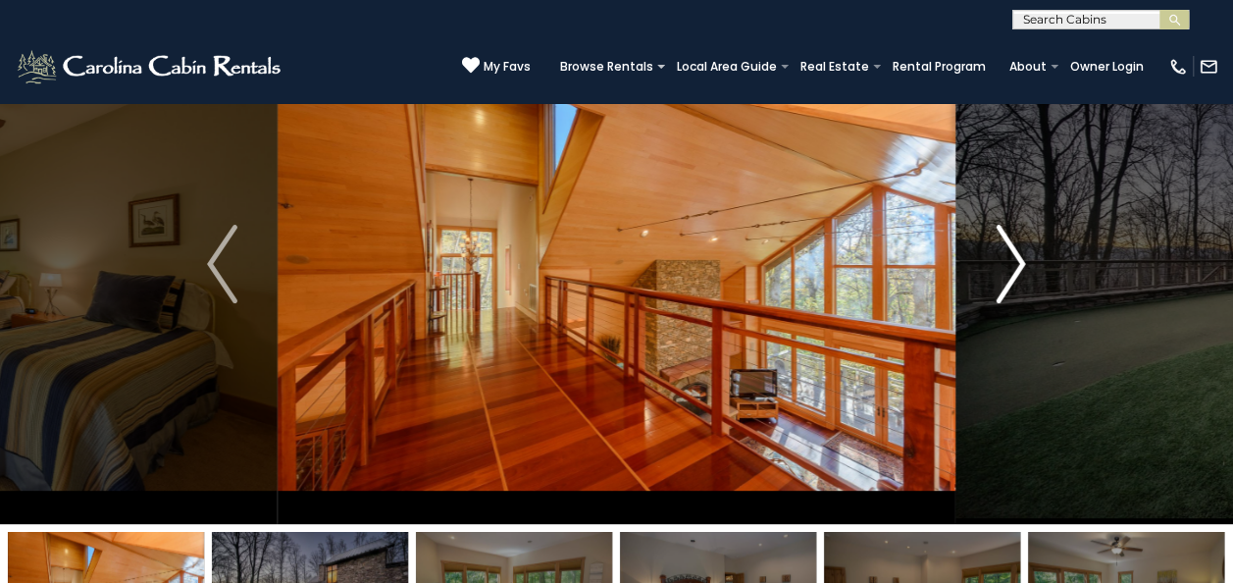
click at [1017, 261] on img "Next" at bounding box center [1010, 264] width 29 height 79
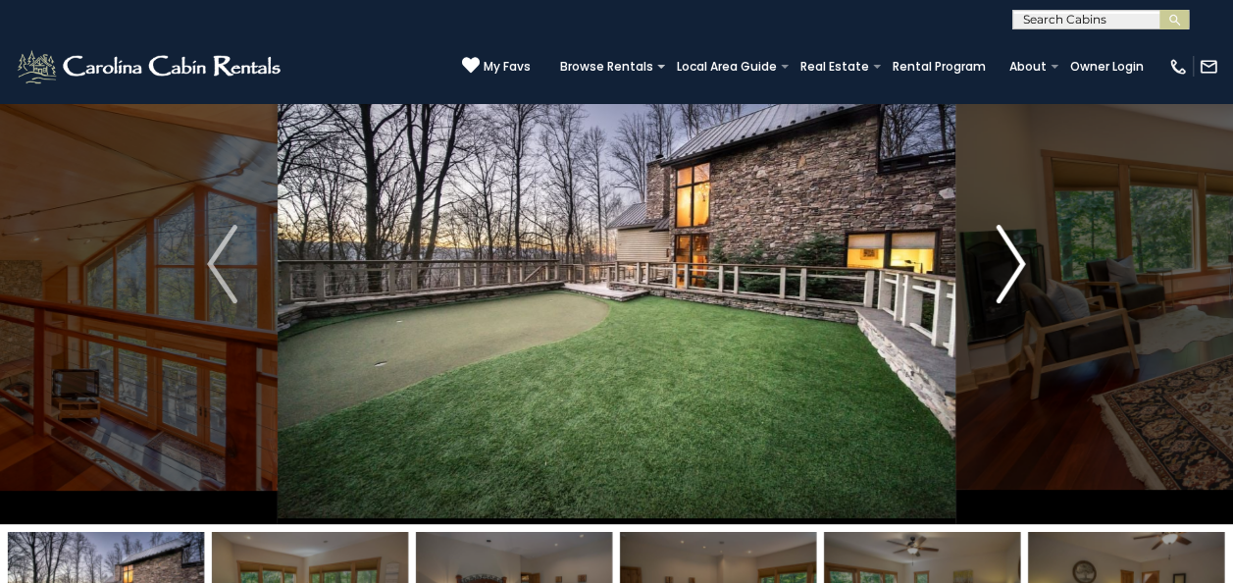
click at [1017, 261] on img "Next" at bounding box center [1010, 264] width 29 height 79
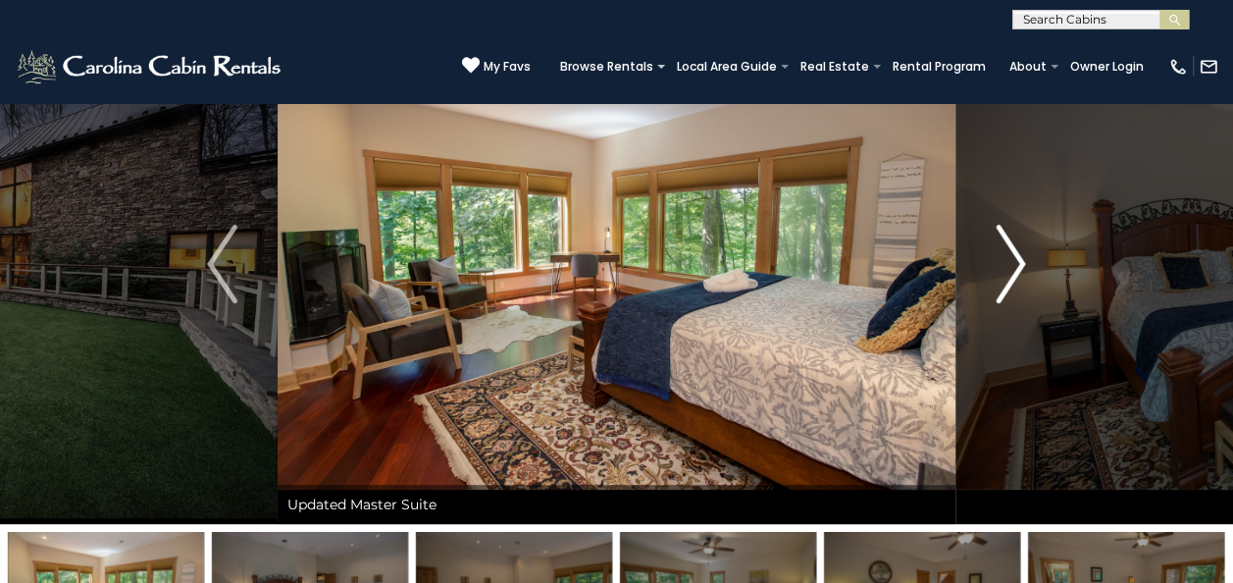
click at [1017, 261] on img "Next" at bounding box center [1010, 264] width 29 height 79
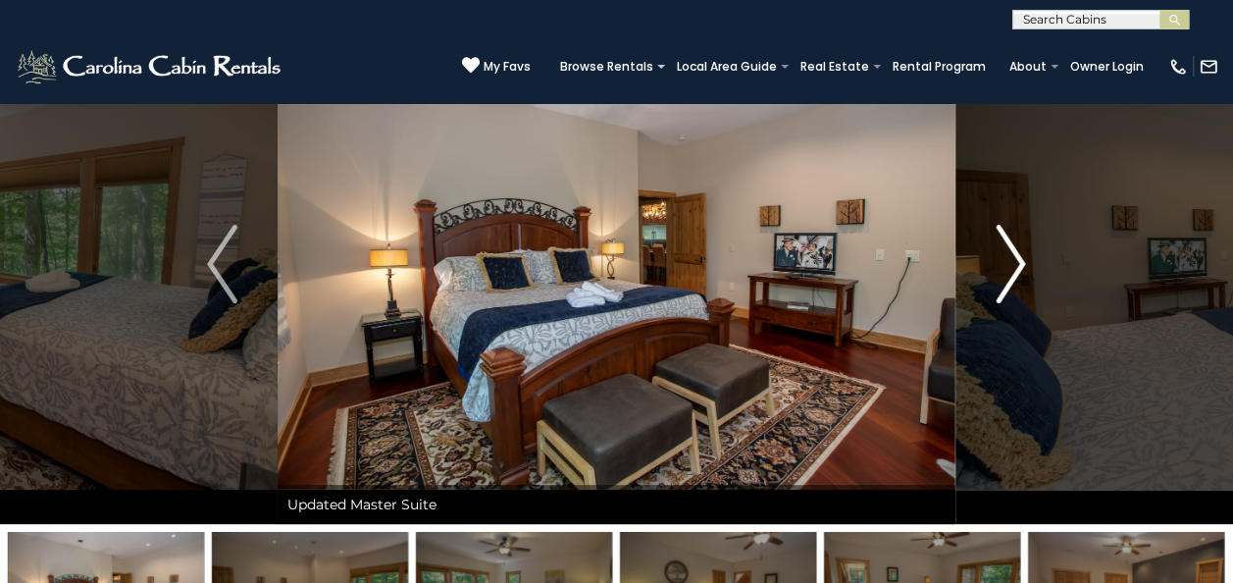
click at [1019, 265] on img "Next" at bounding box center [1010, 264] width 29 height 79
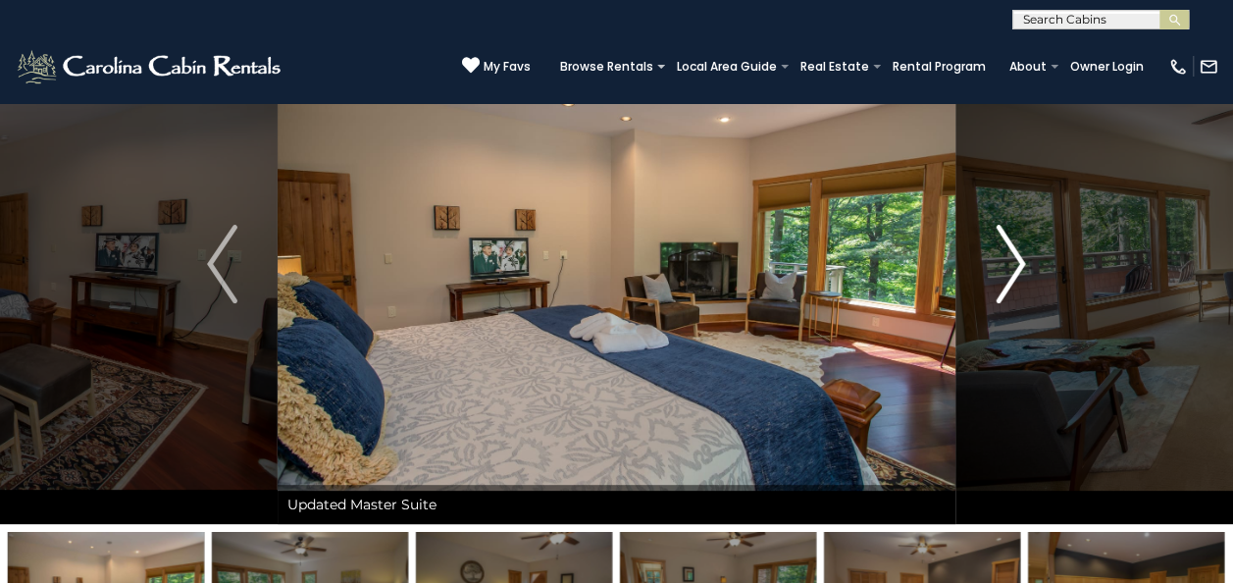
click at [1021, 257] on img "Next" at bounding box center [1010, 264] width 29 height 79
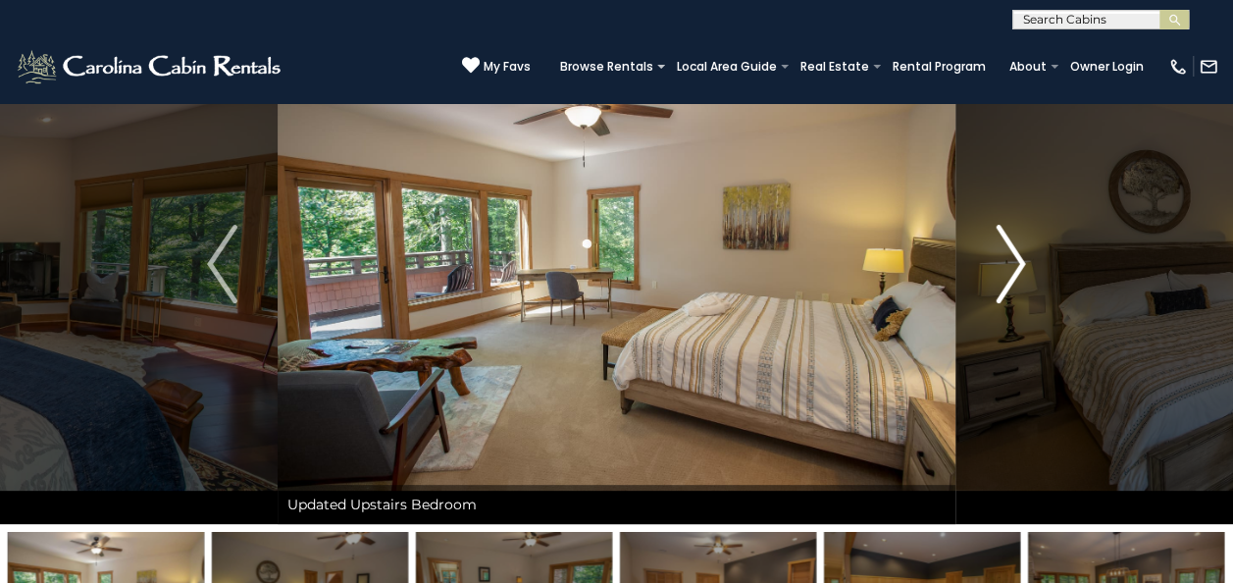
click at [1021, 257] on img "Next" at bounding box center [1010, 264] width 29 height 79
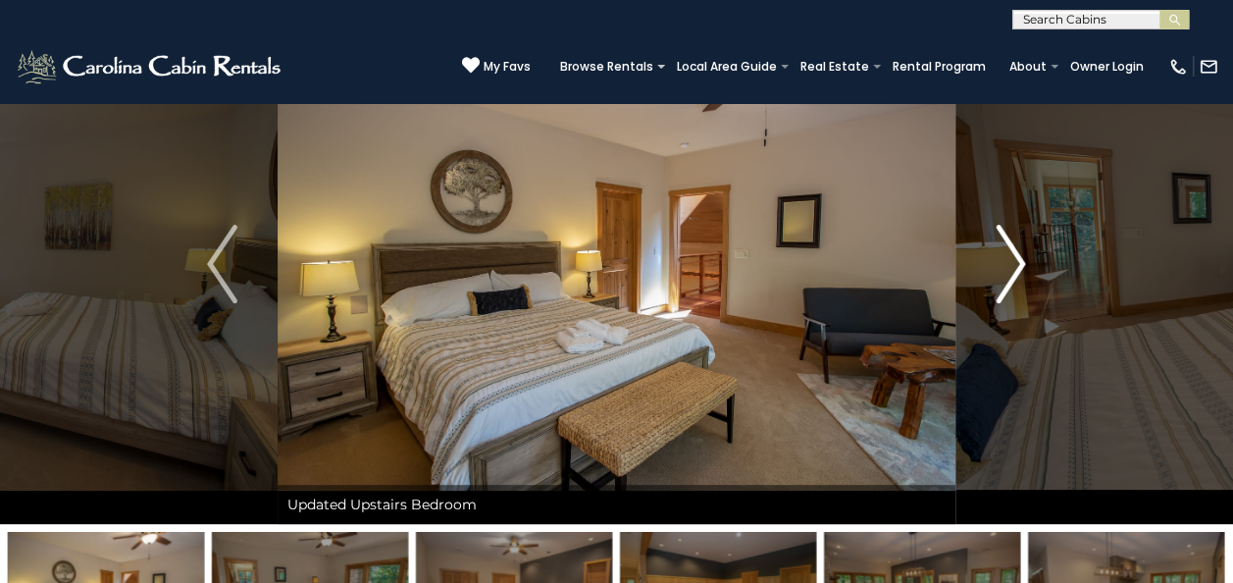
click at [1021, 257] on img "Next" at bounding box center [1010, 264] width 29 height 79
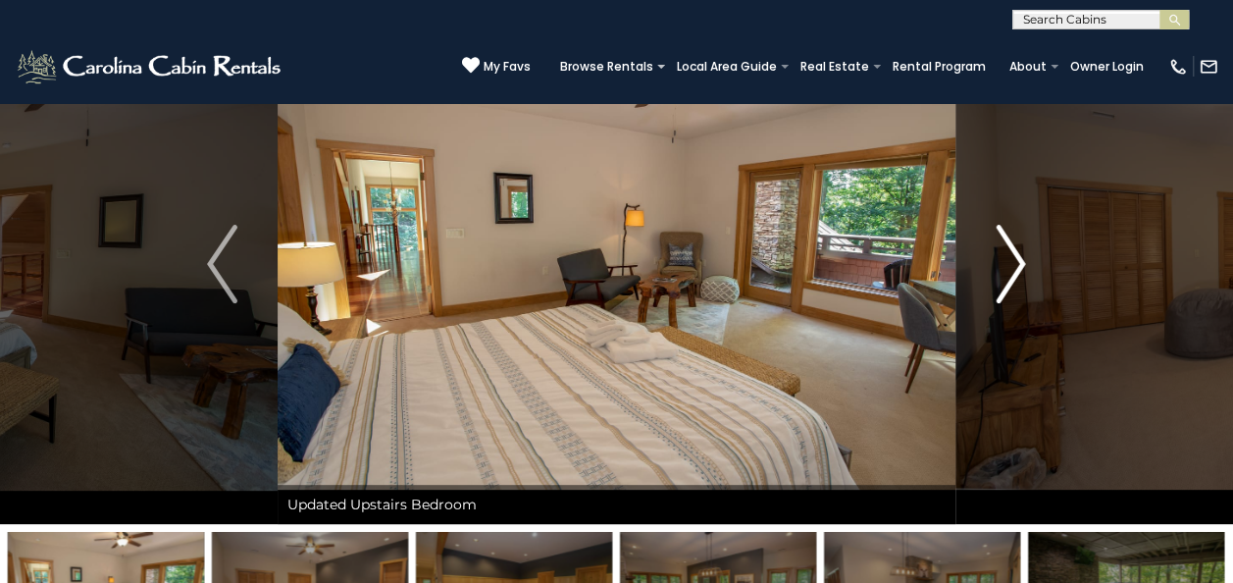
click at [1021, 257] on img "Next" at bounding box center [1010, 264] width 29 height 79
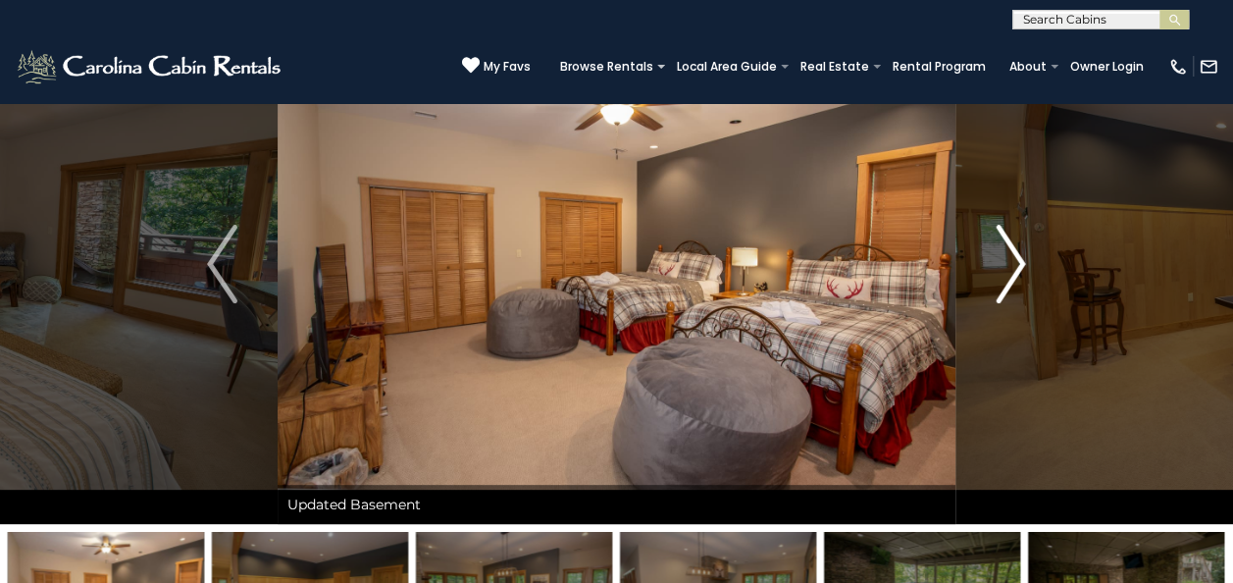
click at [1021, 257] on img "Next" at bounding box center [1010, 264] width 29 height 79
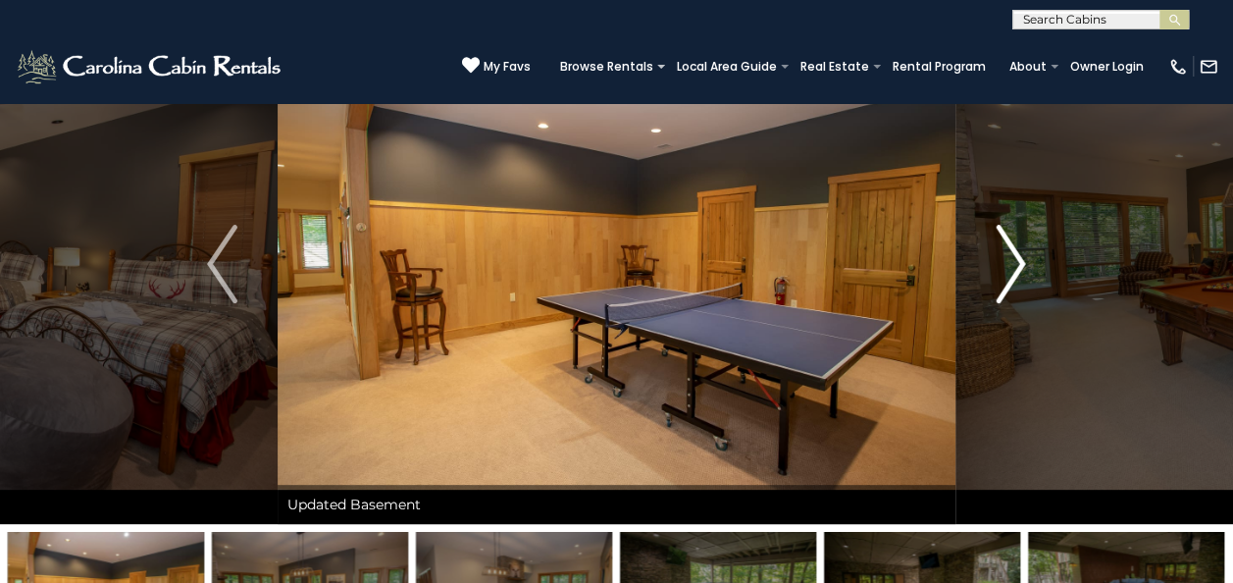
click at [1021, 257] on img "Next" at bounding box center [1010, 264] width 29 height 79
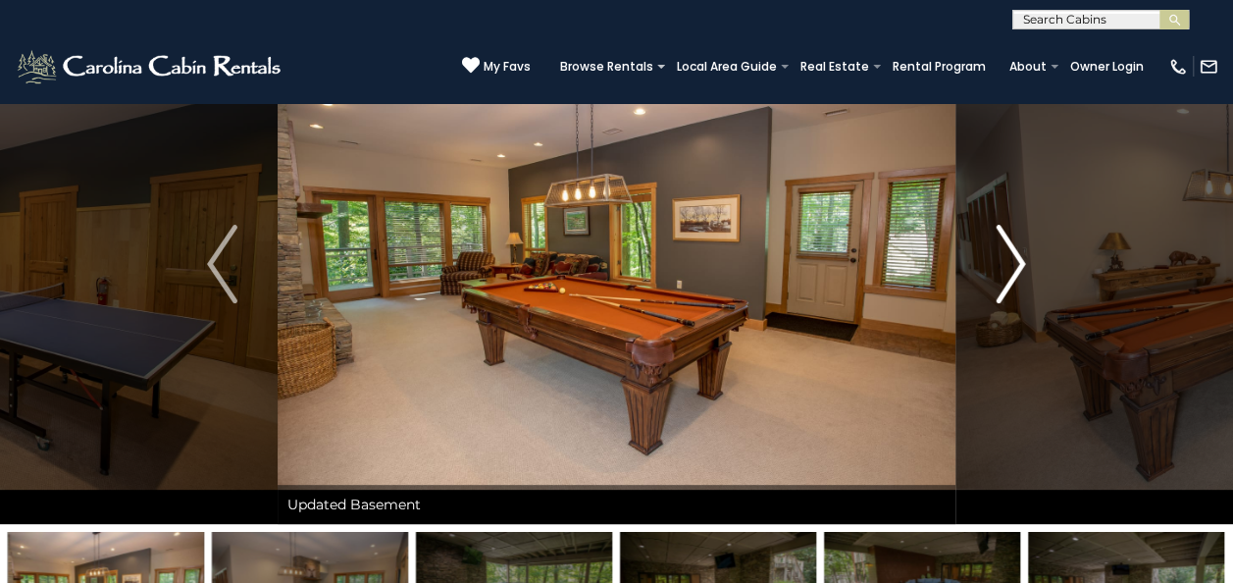
click at [1021, 257] on img "Next" at bounding box center [1010, 264] width 29 height 79
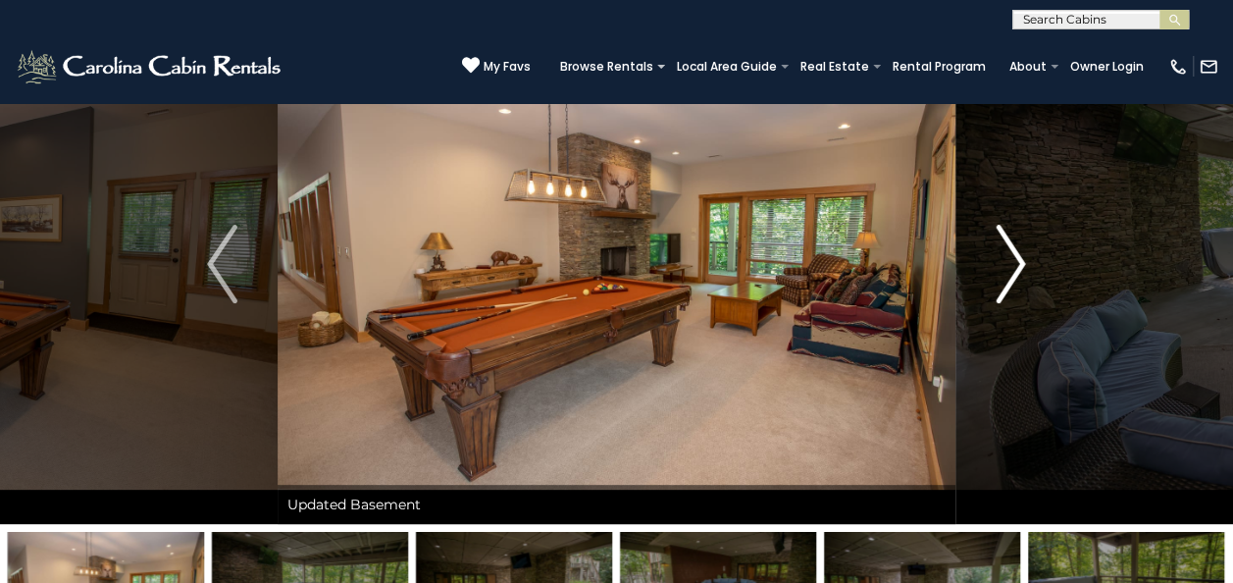
click at [1021, 257] on img "Next" at bounding box center [1010, 264] width 29 height 79
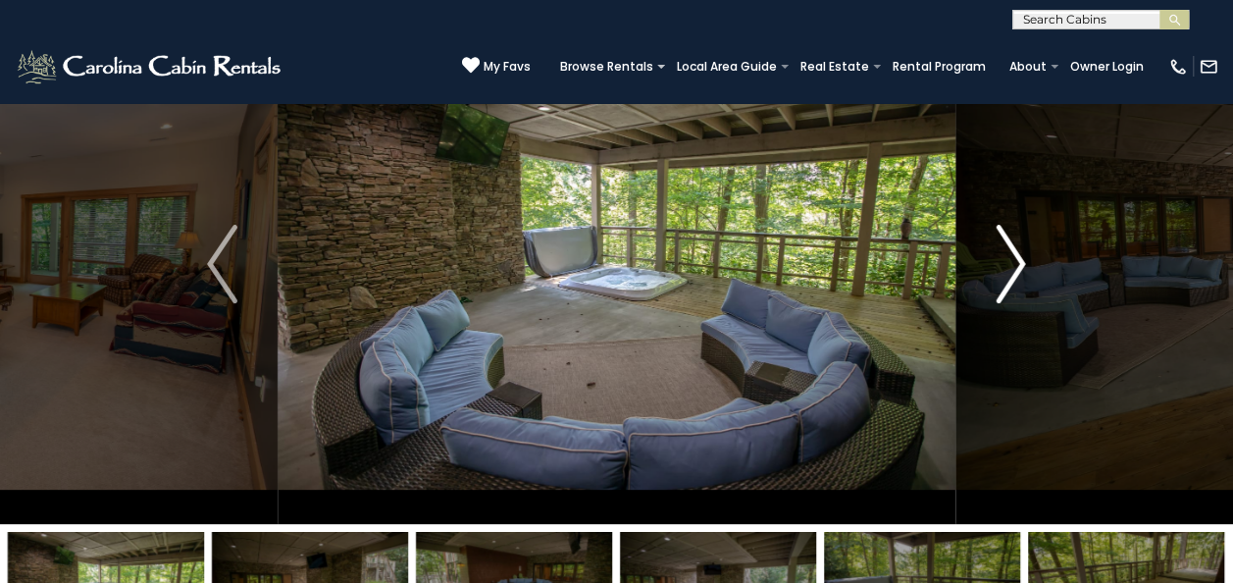
click at [1021, 257] on img "Next" at bounding box center [1010, 264] width 29 height 79
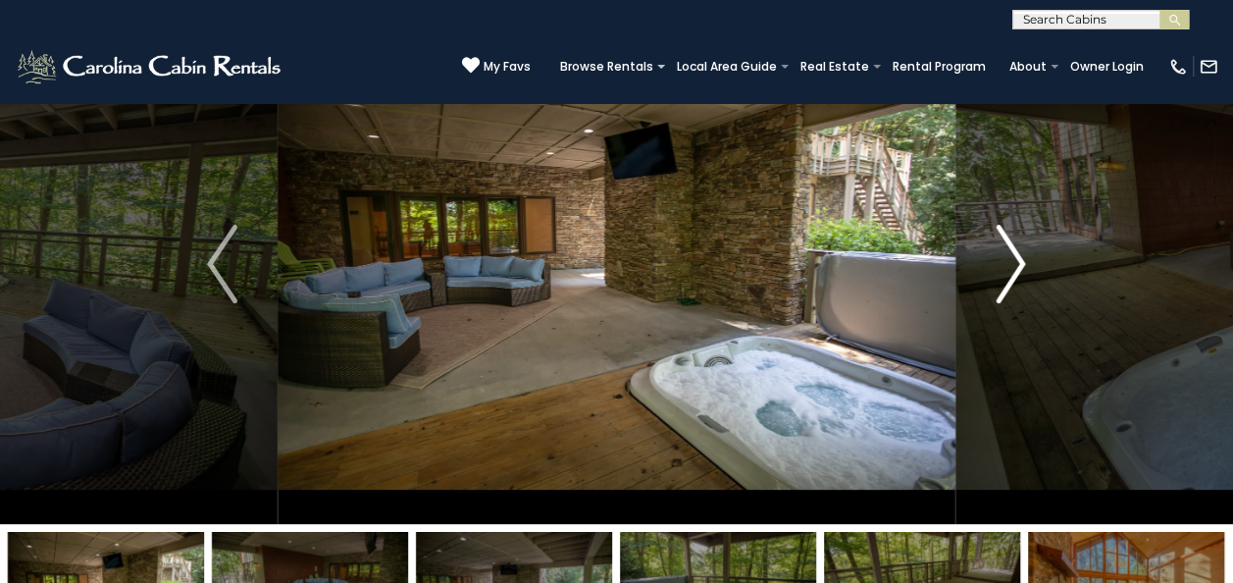
click at [1021, 257] on img "Next" at bounding box center [1010, 264] width 29 height 79
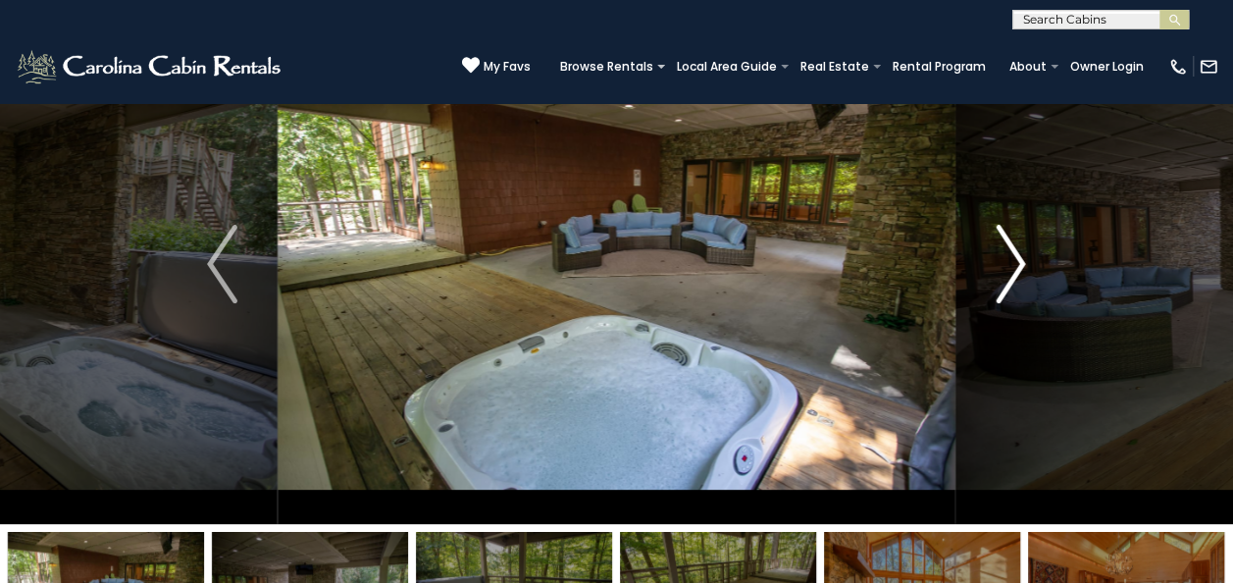
click at [1021, 257] on img "Next" at bounding box center [1010, 264] width 29 height 79
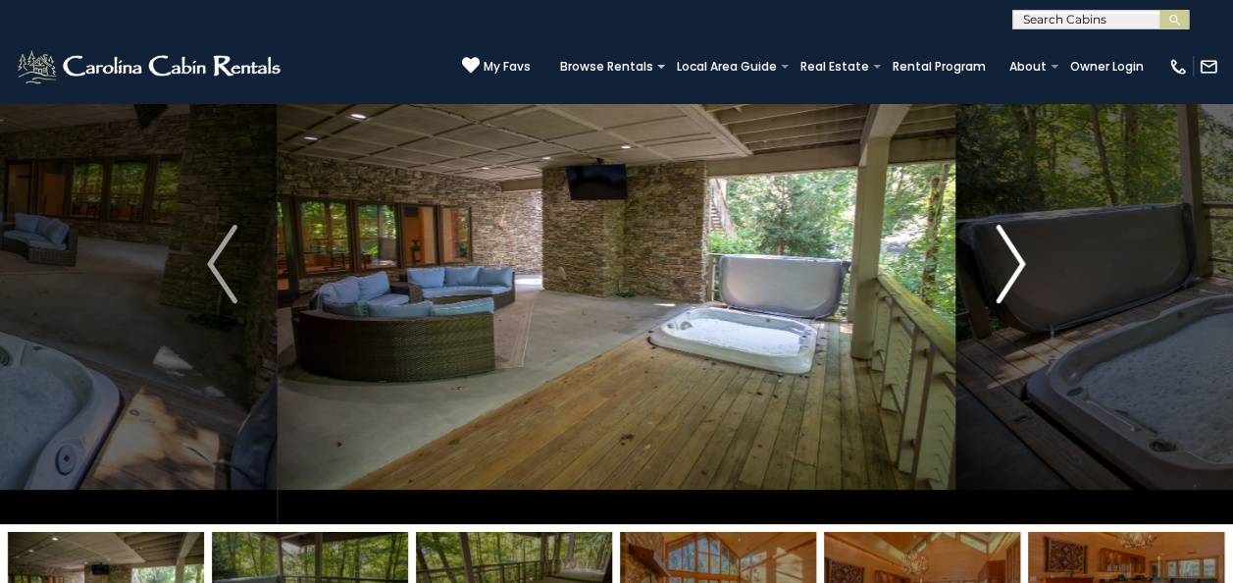
click at [1021, 257] on img "Next" at bounding box center [1010, 264] width 29 height 79
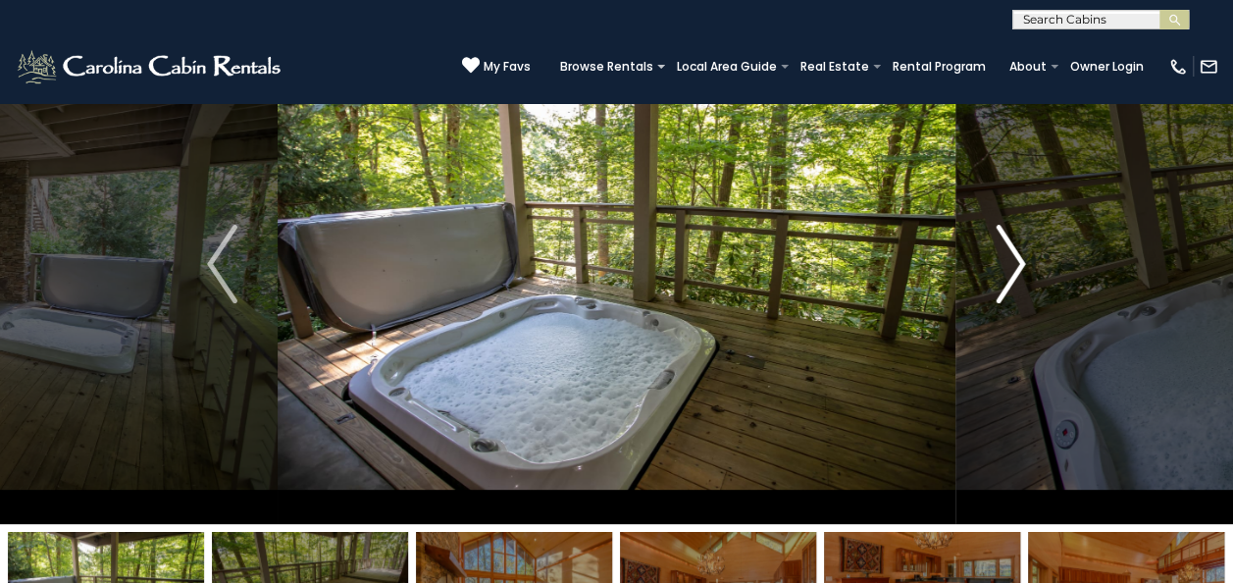
click at [1021, 257] on img "Next" at bounding box center [1010, 264] width 29 height 79
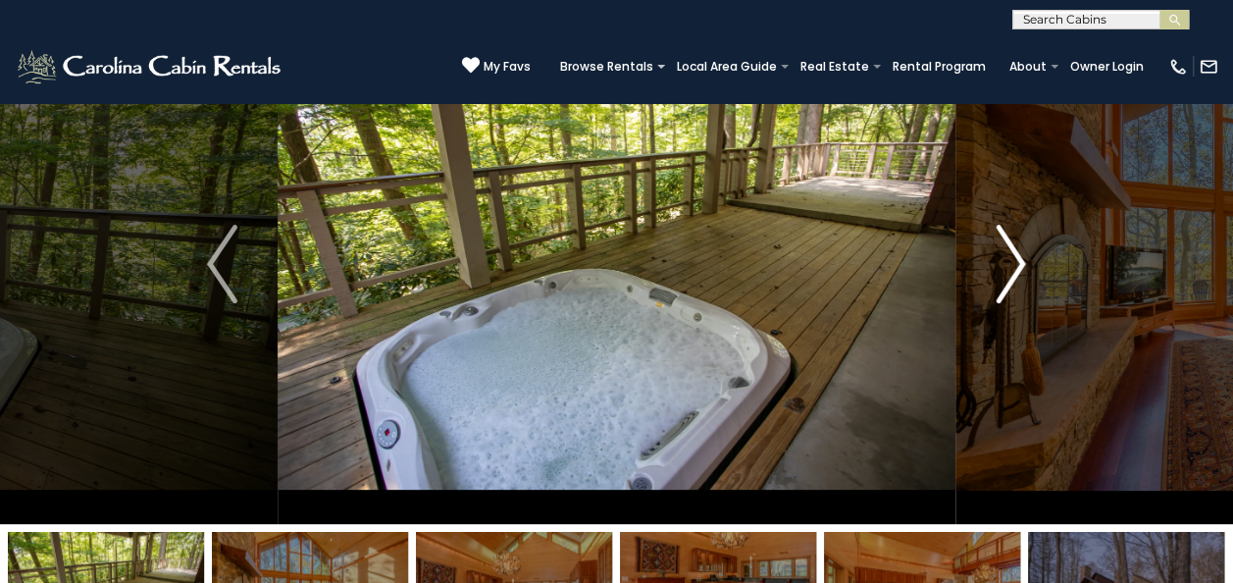
click at [1021, 257] on img "Next" at bounding box center [1010, 264] width 29 height 79
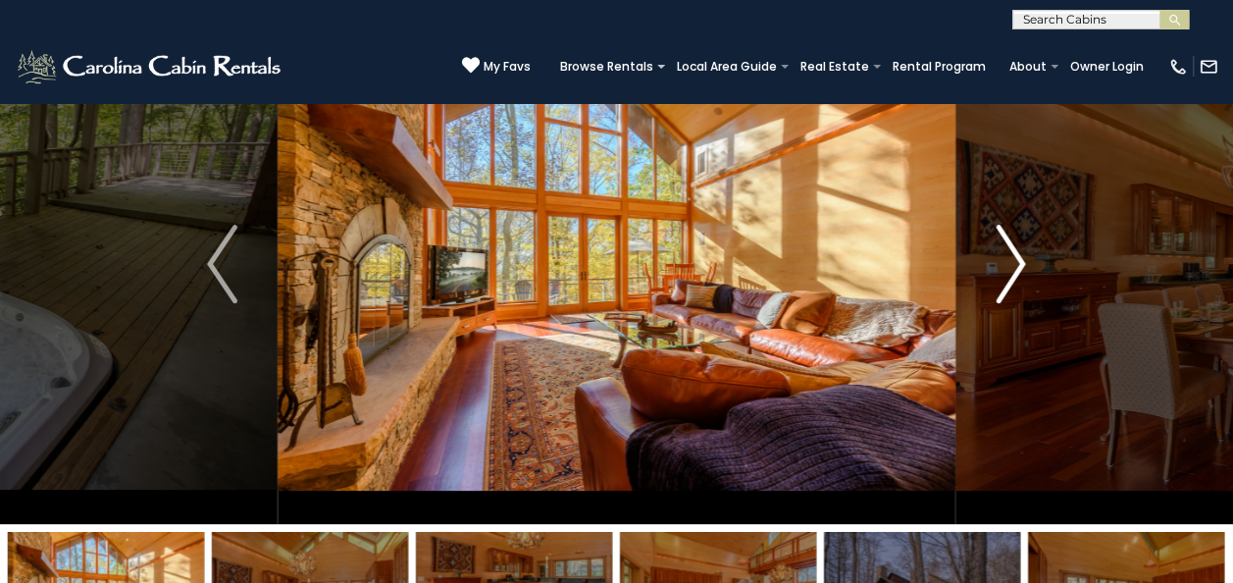
click at [1021, 257] on img "Next" at bounding box center [1010, 264] width 29 height 79
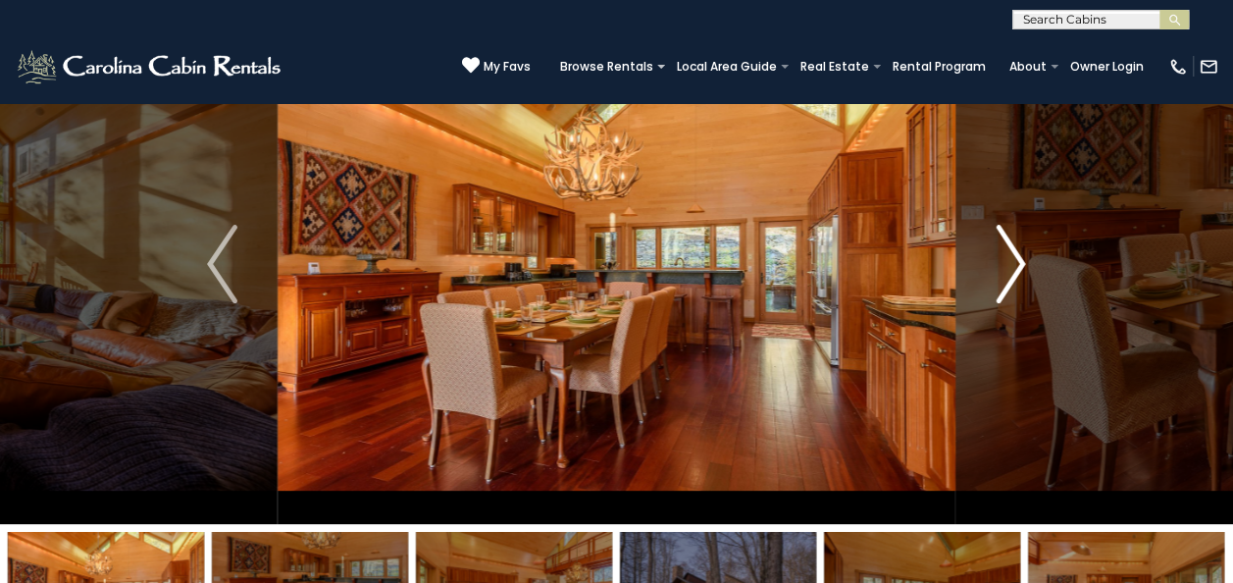
click at [1021, 257] on img "Next" at bounding box center [1010, 264] width 29 height 79
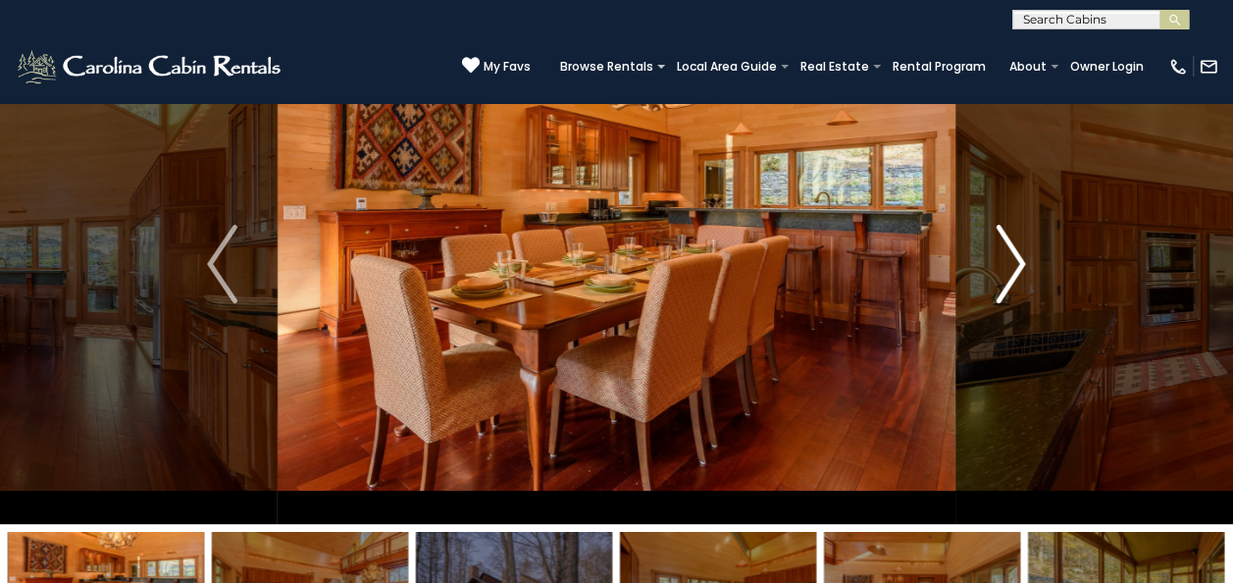
click at [1021, 257] on img "Next" at bounding box center [1010, 264] width 29 height 79
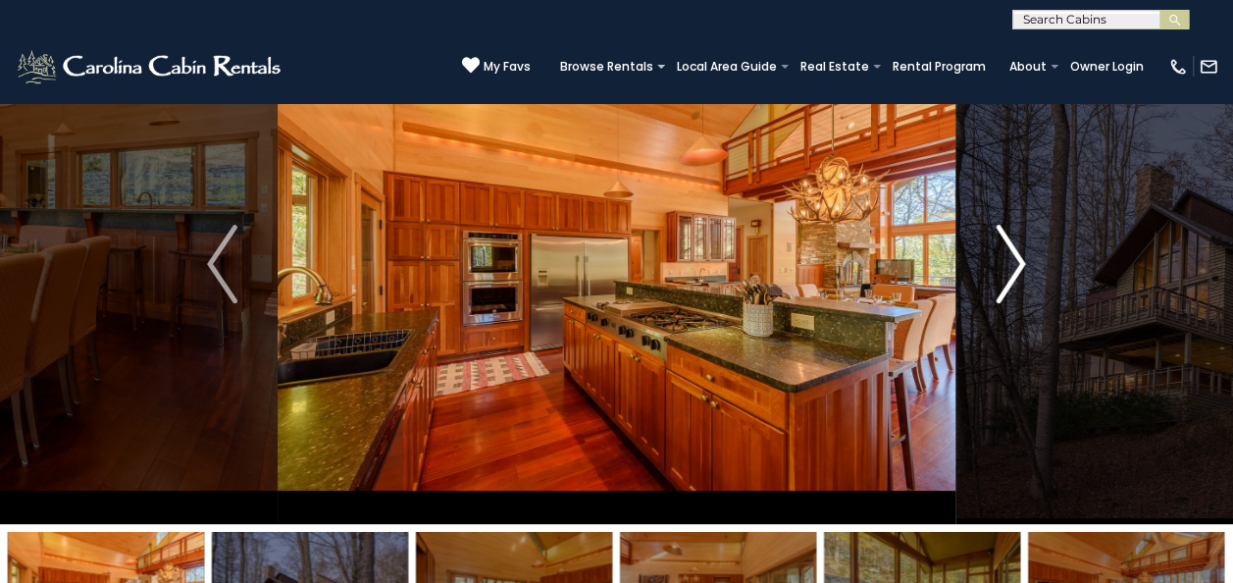
click at [1021, 257] on img "Next" at bounding box center [1010, 264] width 29 height 79
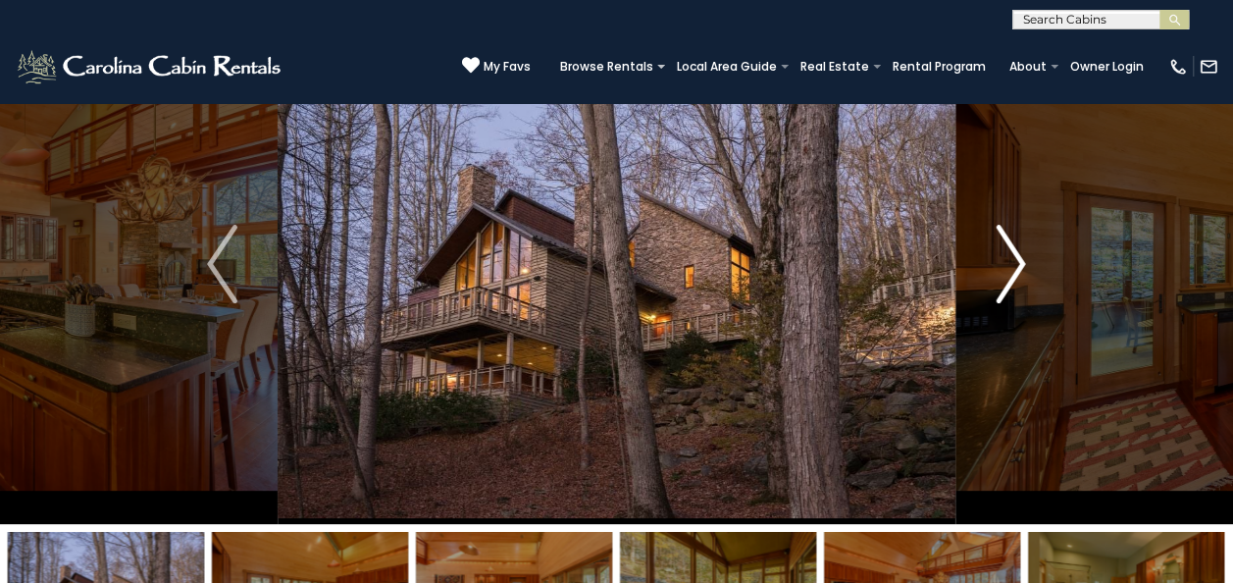
click at [1021, 257] on img "Next" at bounding box center [1010, 264] width 29 height 79
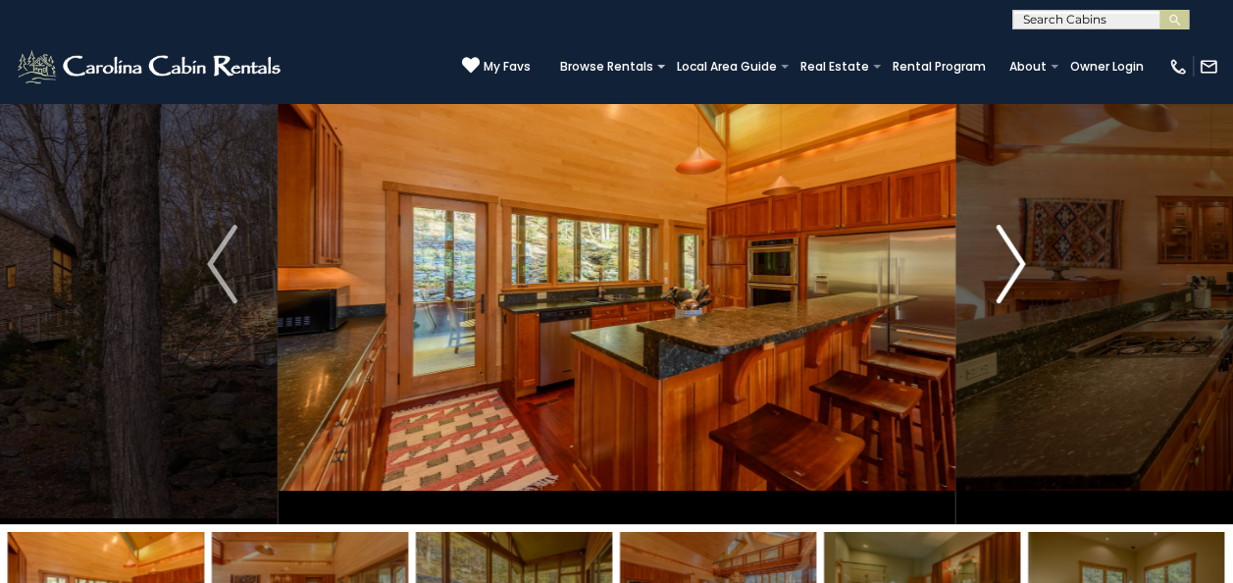
click at [1021, 257] on img "Next" at bounding box center [1010, 264] width 29 height 79
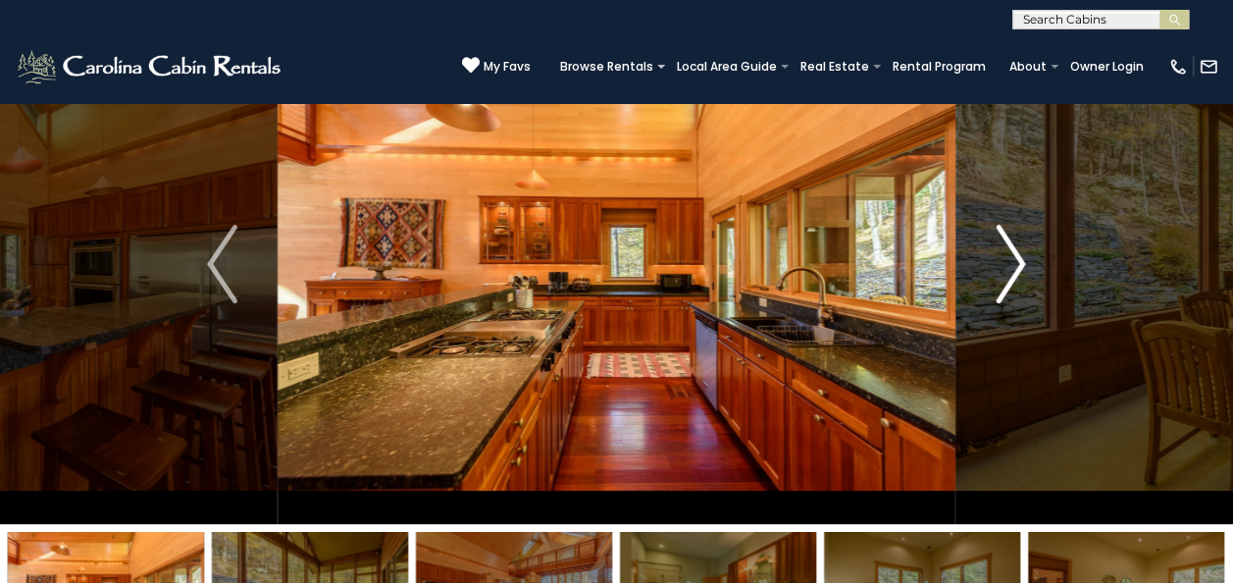
click at [1021, 257] on img "Next" at bounding box center [1010, 264] width 29 height 79
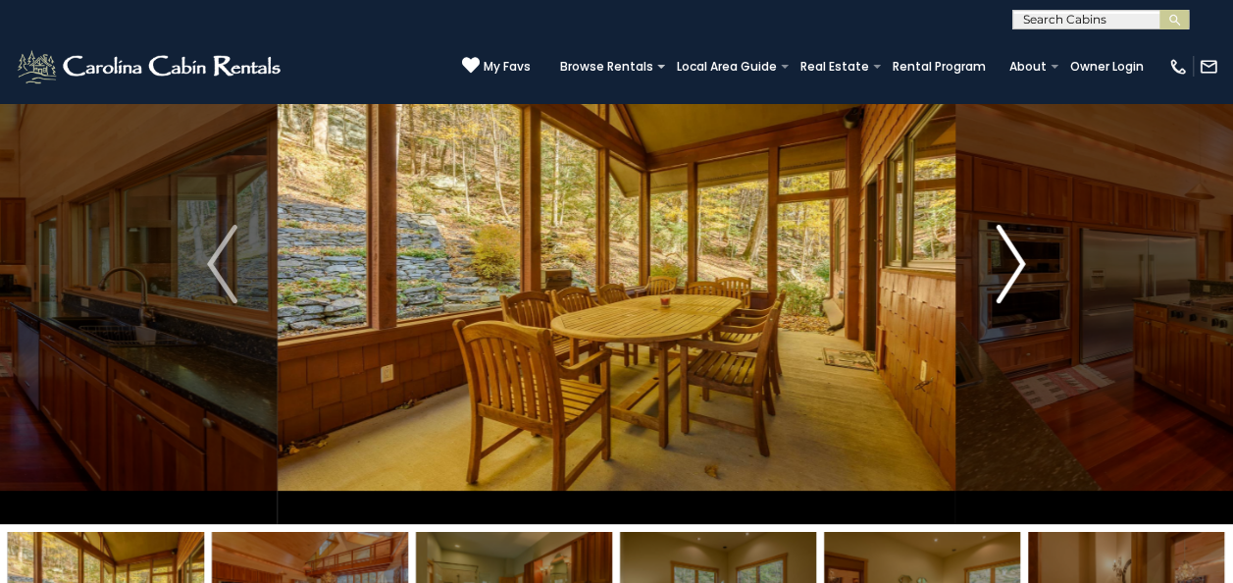
click at [1021, 257] on img "Next" at bounding box center [1010, 264] width 29 height 79
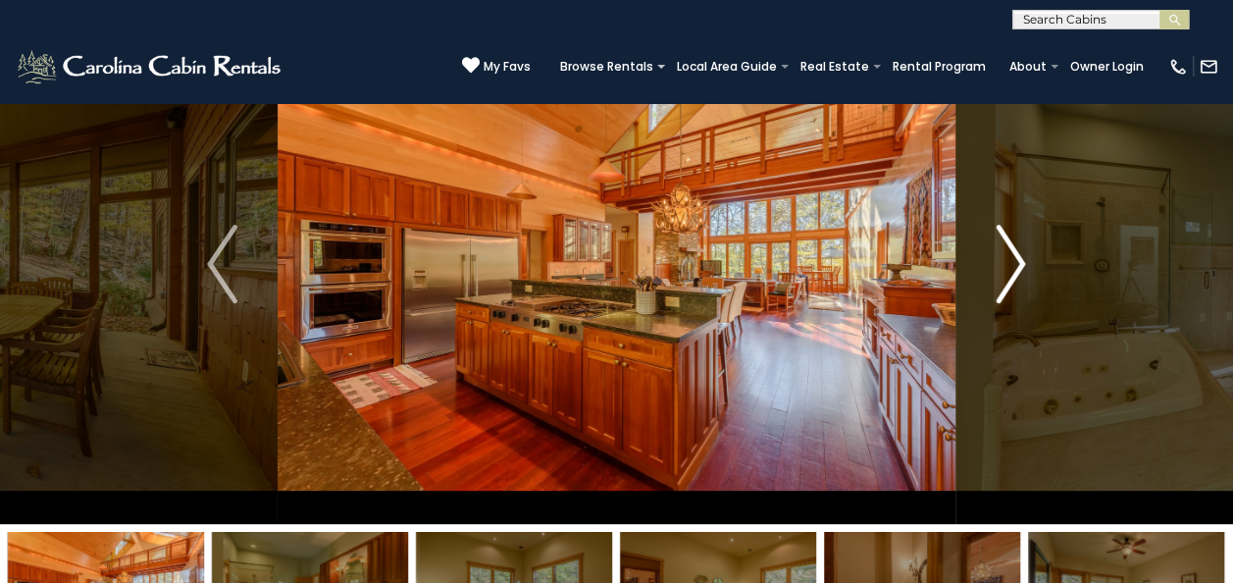
click at [1021, 257] on img "Next" at bounding box center [1010, 264] width 29 height 79
